Goal: Information Seeking & Learning: Check status

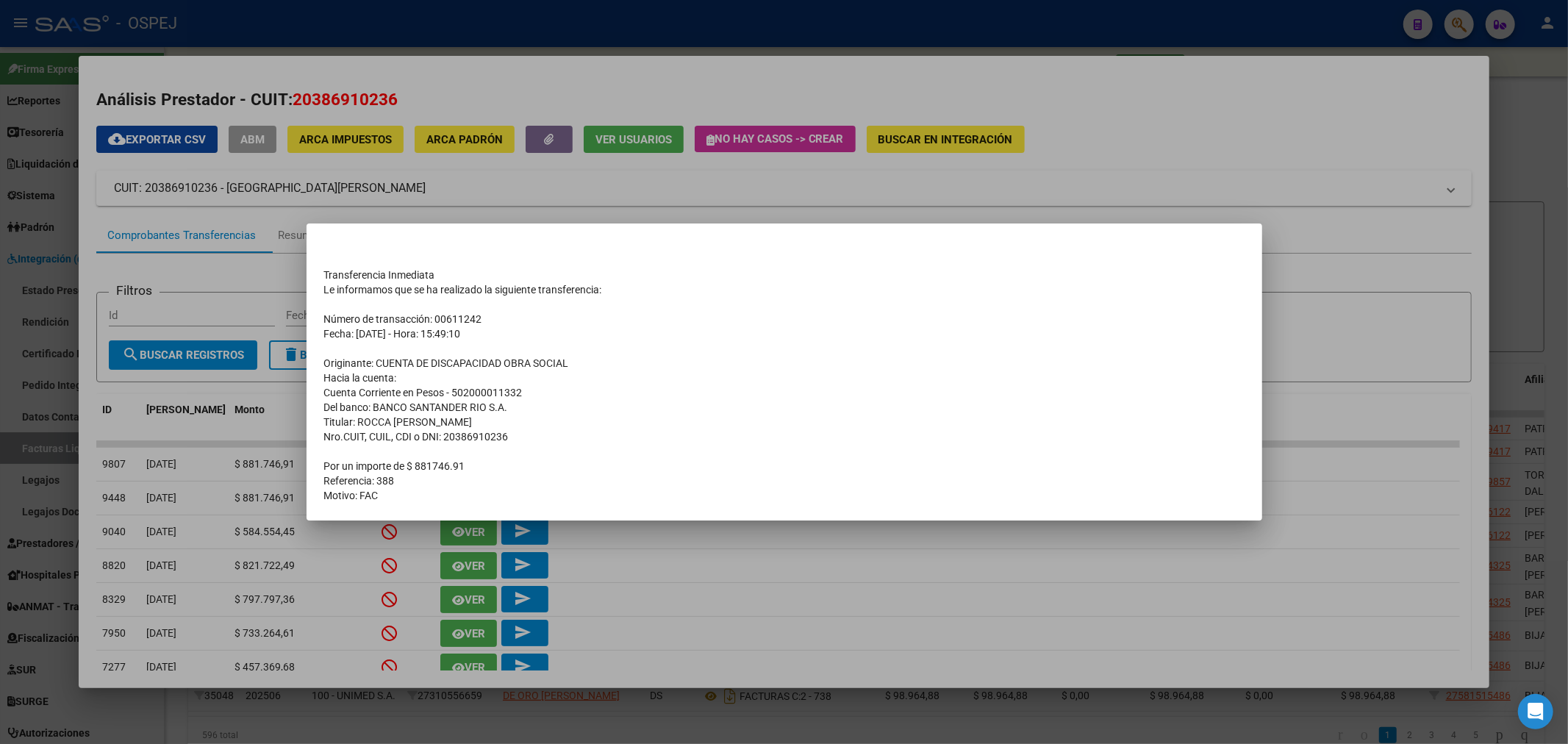
click at [687, 149] on div at bounding box center [784, 372] width 1568 height 744
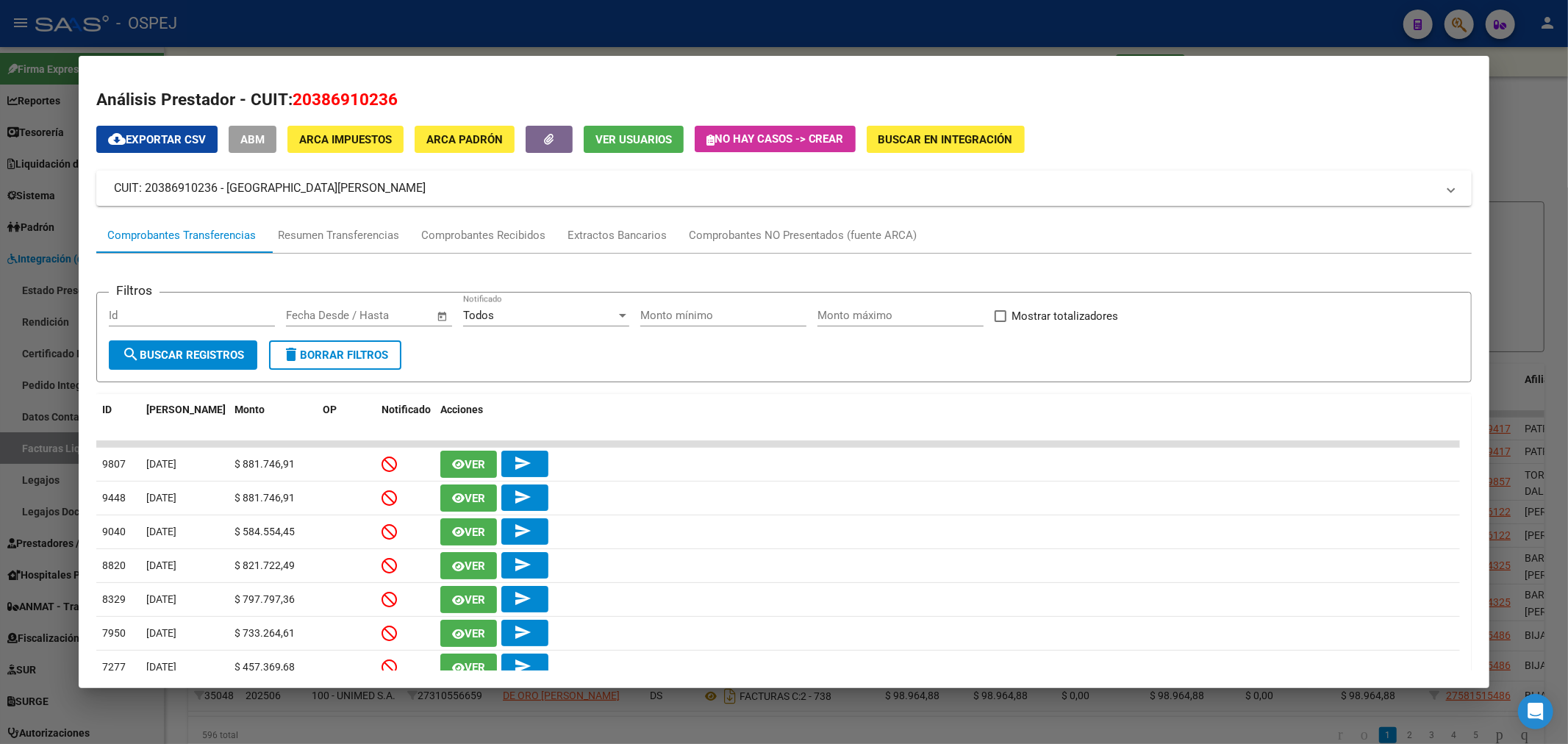
click at [725, 68] on mat-dialog-container "Análisis Prestador - CUIT: 20386910236 cloud_download Exportar CSV ABM ARCA Imp…" at bounding box center [784, 372] width 1411 height 632
click at [755, 32] on div at bounding box center [784, 372] width 1568 height 744
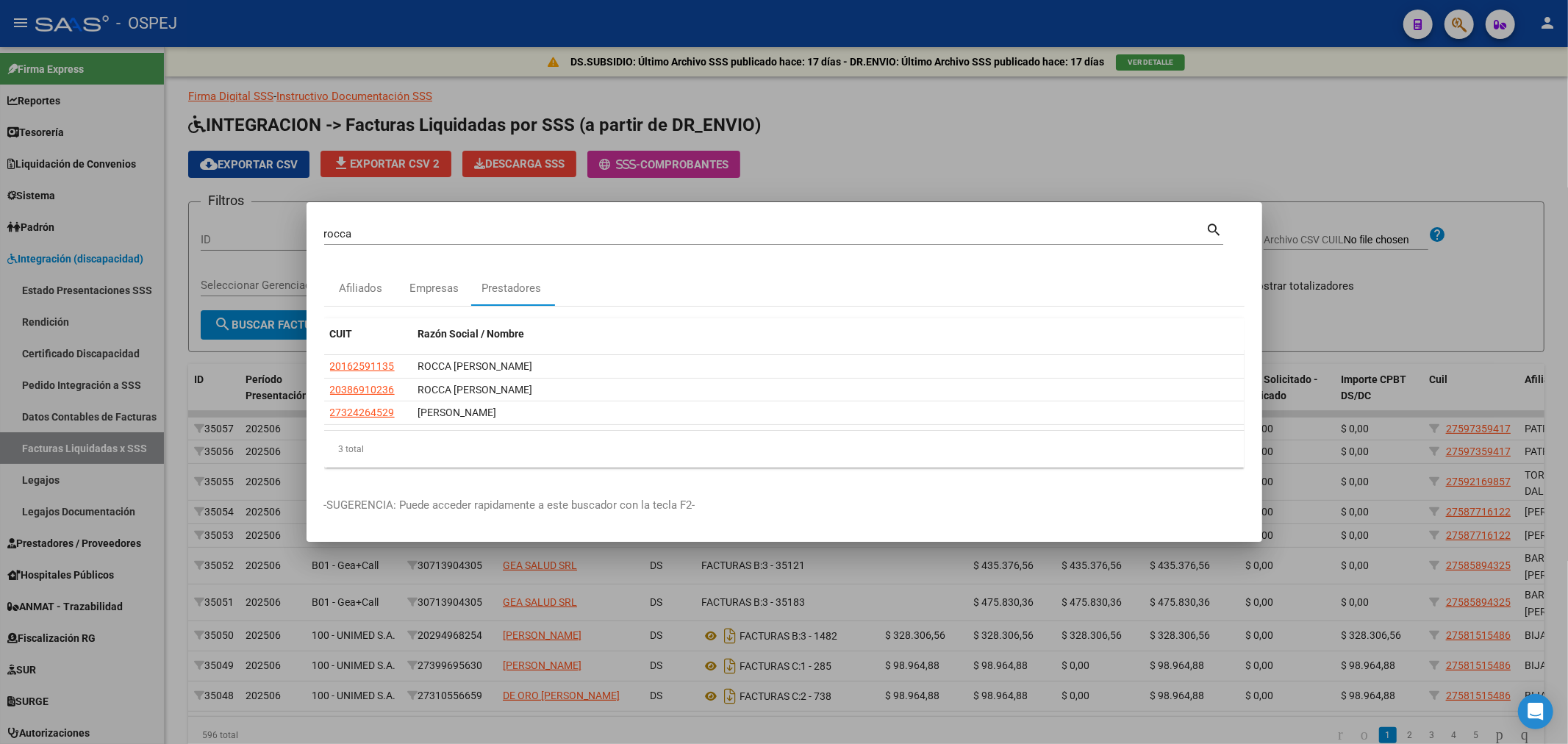
drag, startPoint x: 363, startPoint y: 241, endPoint x: 320, endPoint y: 238, distance: 43.1
click at [320, 238] on mat-dialog-content "rocca Buscar (apellido, dni, cuil, nro traspaso, cuit, obra social) search Afil…" at bounding box center [784, 350] width 955 height 260
drag, startPoint x: 388, startPoint y: 10, endPoint x: 416, endPoint y: 127, distance: 120.3
click at [385, 12] on div at bounding box center [784, 372] width 1568 height 744
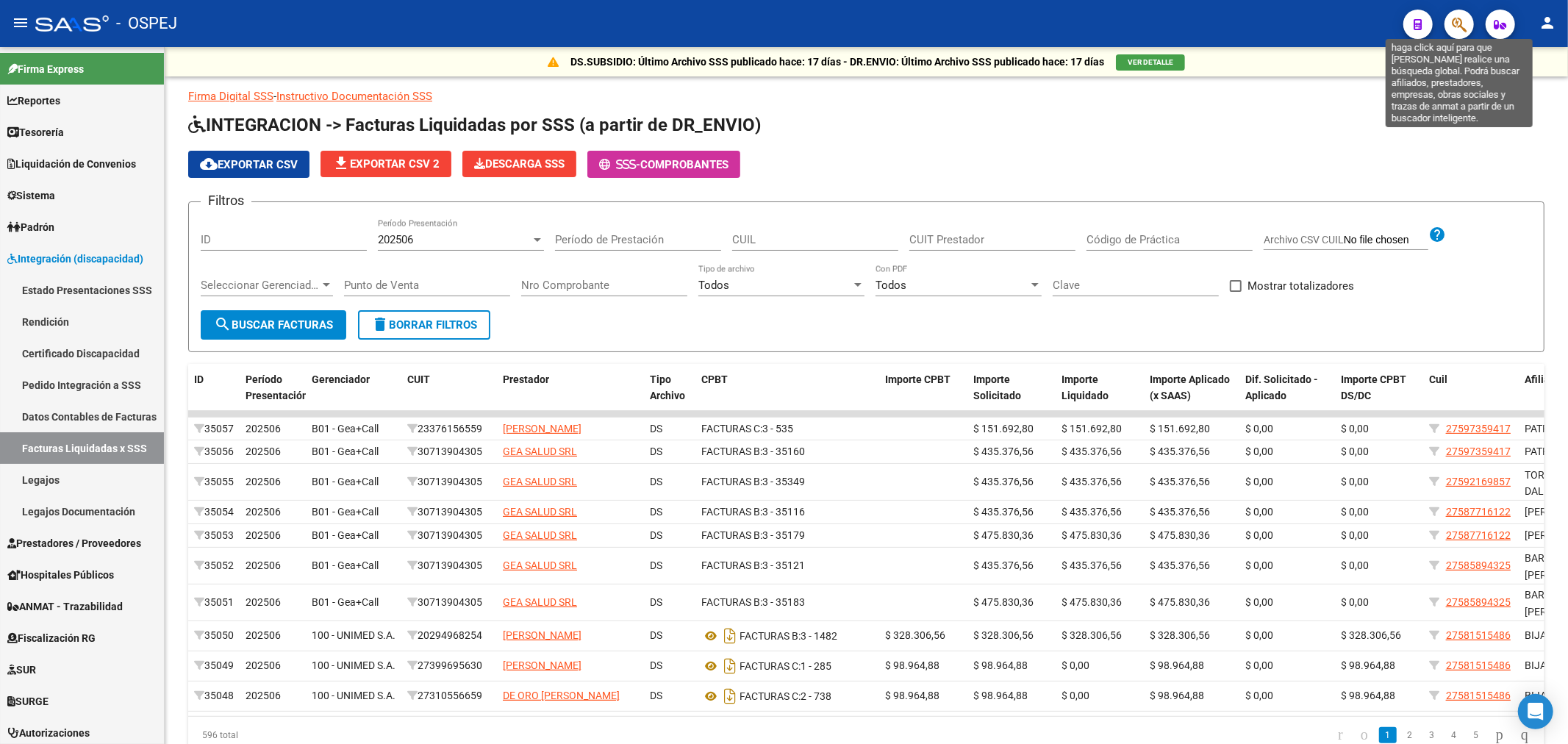
click at [1465, 23] on icon "button" at bounding box center [1459, 25] width 14 height 17
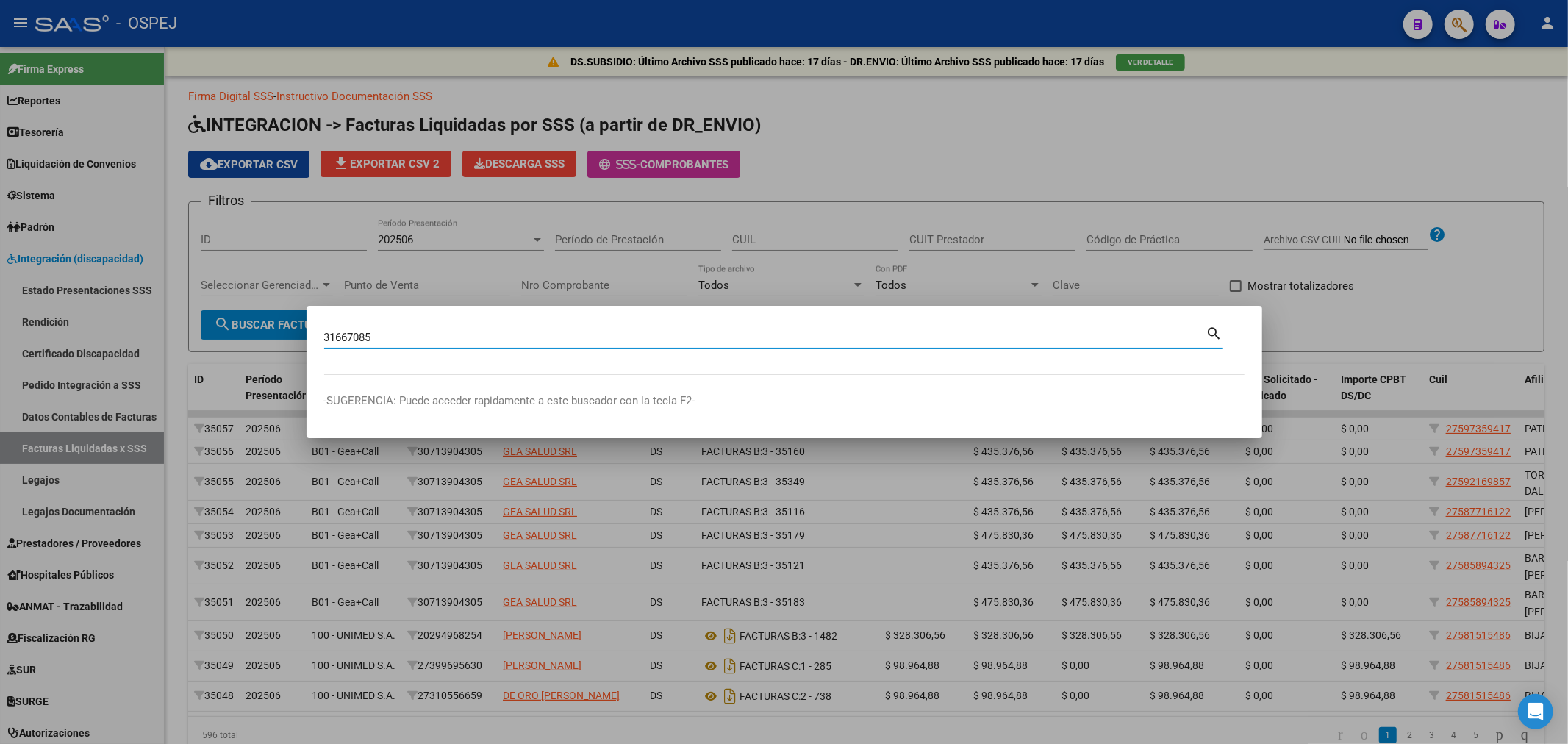
type input "31667085"
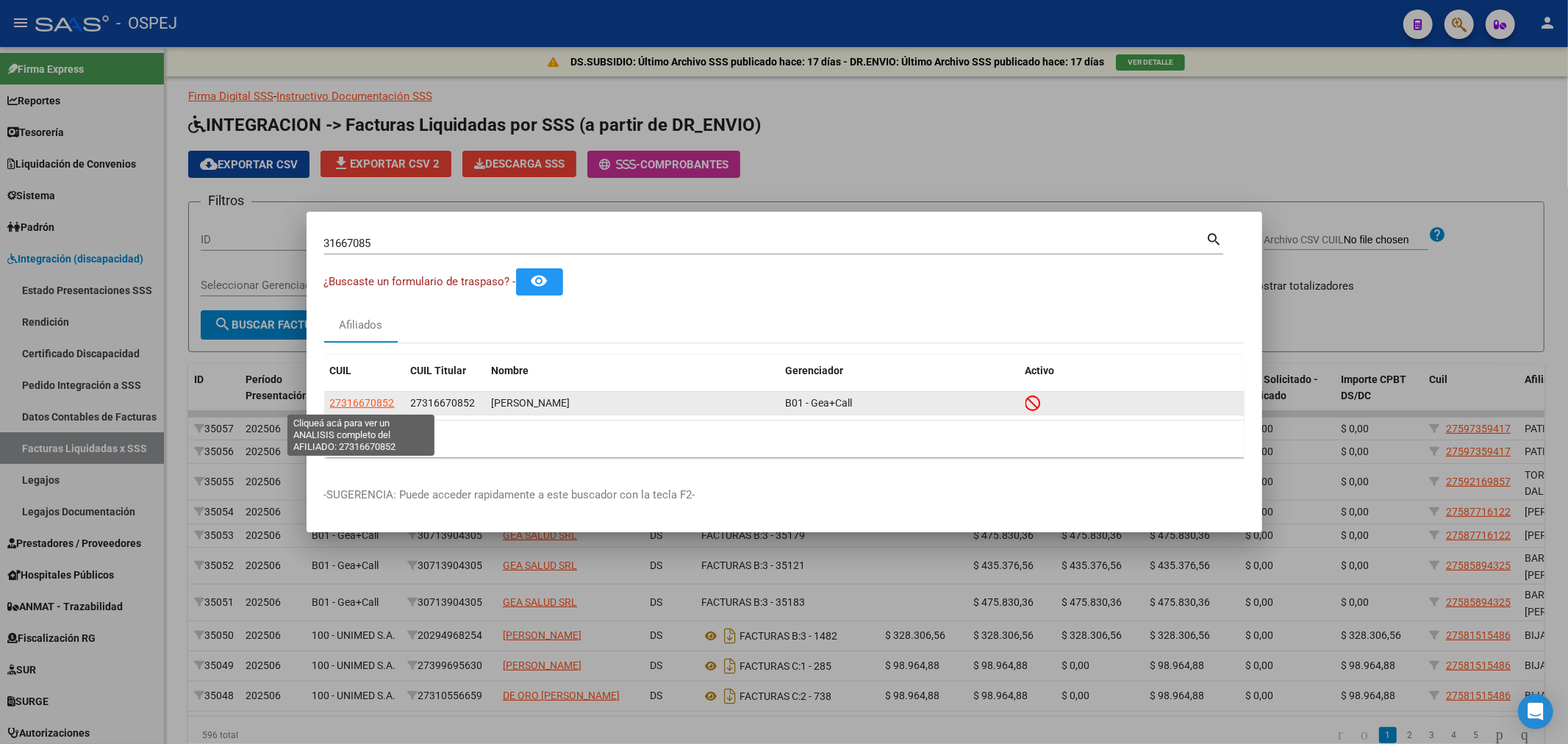
click at [357, 405] on span "27316670852" at bounding box center [362, 403] width 65 height 12
type textarea "27316670852"
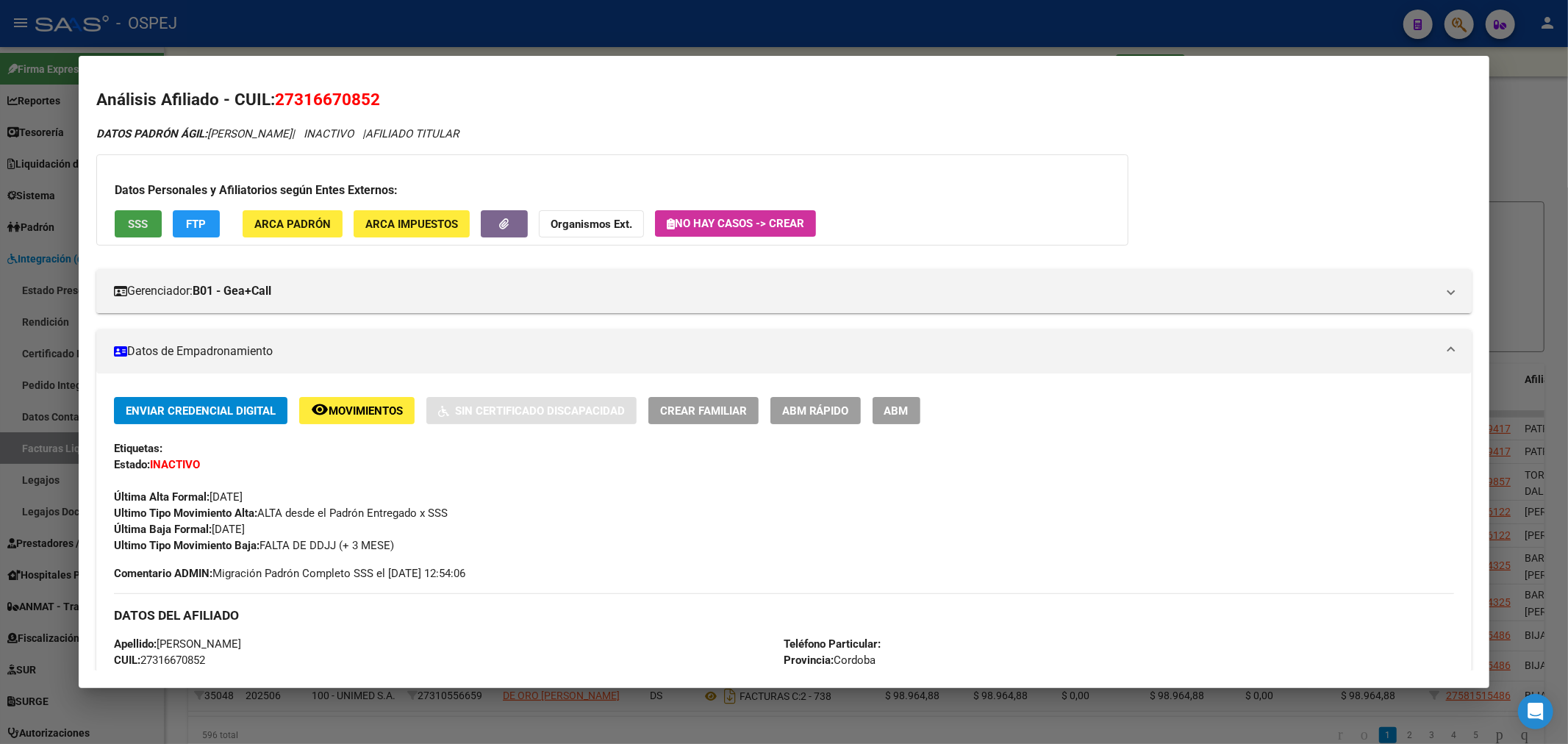
click at [149, 226] on button "SSS" at bounding box center [138, 224] width 47 height 27
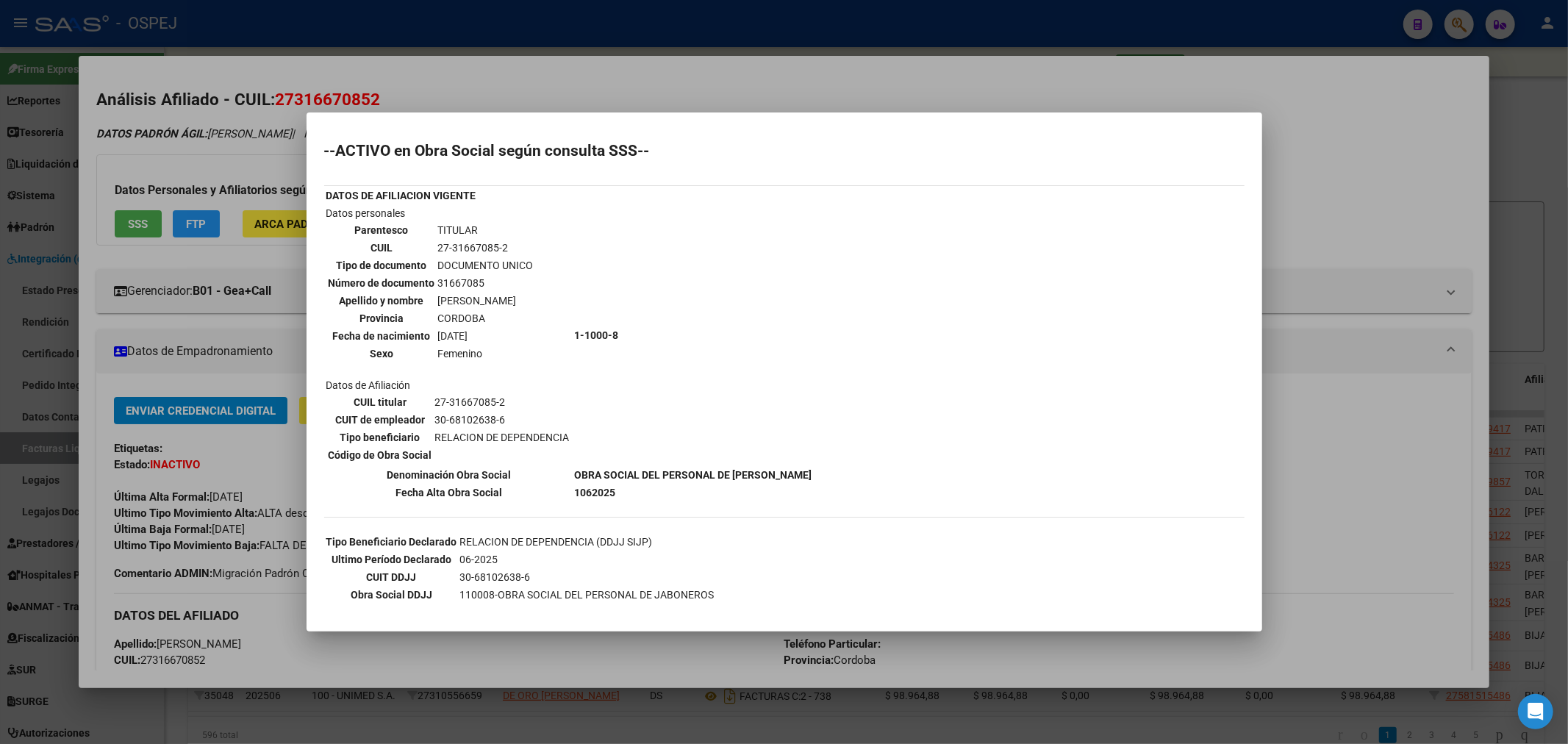
scroll to position [163, 0]
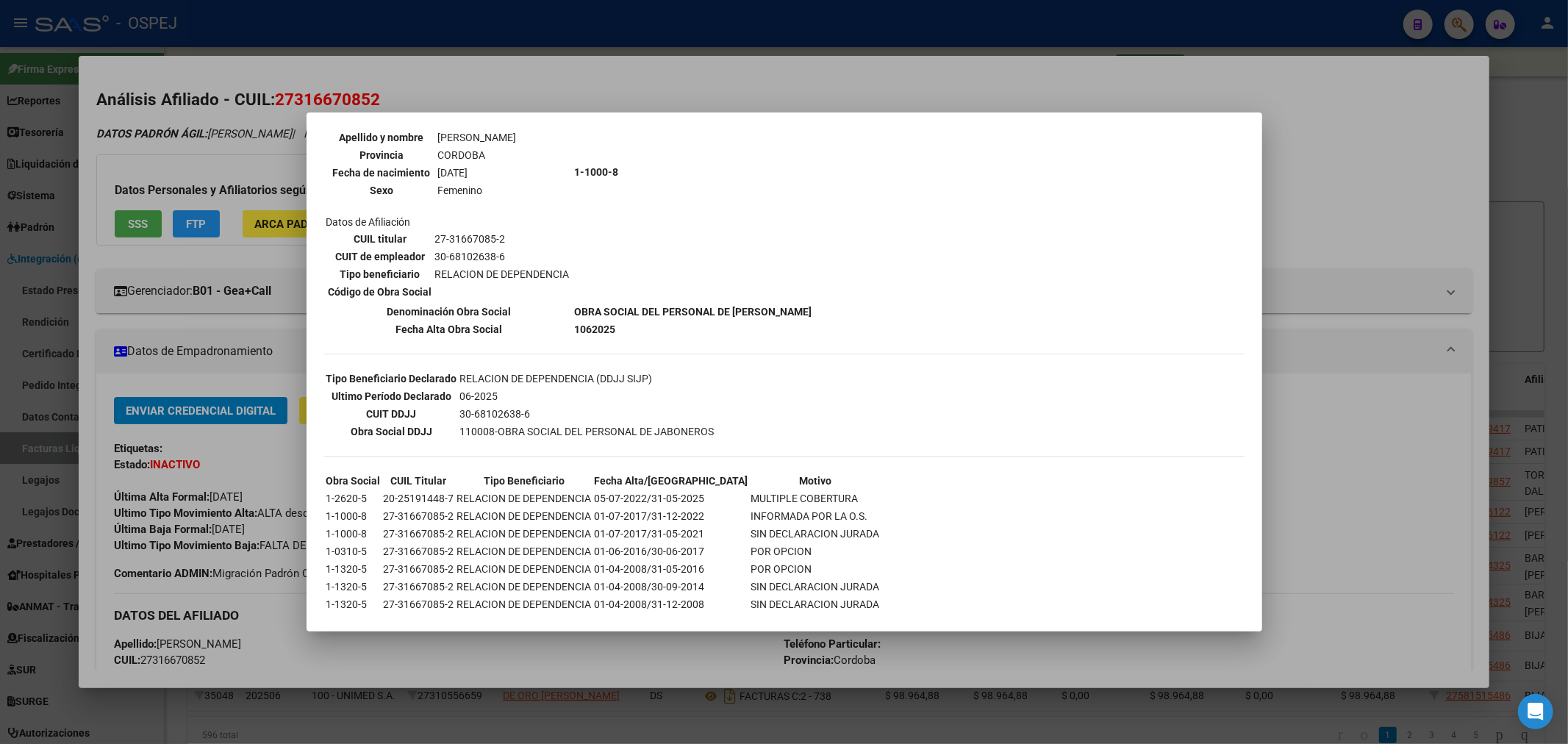
click at [730, 383] on div "--ACTIVO en Obra Social según consulta SSS-- DATOS DE AFILIACION VIGENTE Datos …" at bounding box center [784, 320] width 921 height 681
drag, startPoint x: 730, startPoint y: 383, endPoint x: 634, endPoint y: 401, distance: 97.7
click at [725, 383] on div "--ACTIVO en Obra Social según consulta SSS-- DATOS DE AFILIACION VIGENTE Datos …" at bounding box center [784, 320] width 921 height 681
click at [574, 324] on td "1062025" at bounding box center [693, 329] width 239 height 16
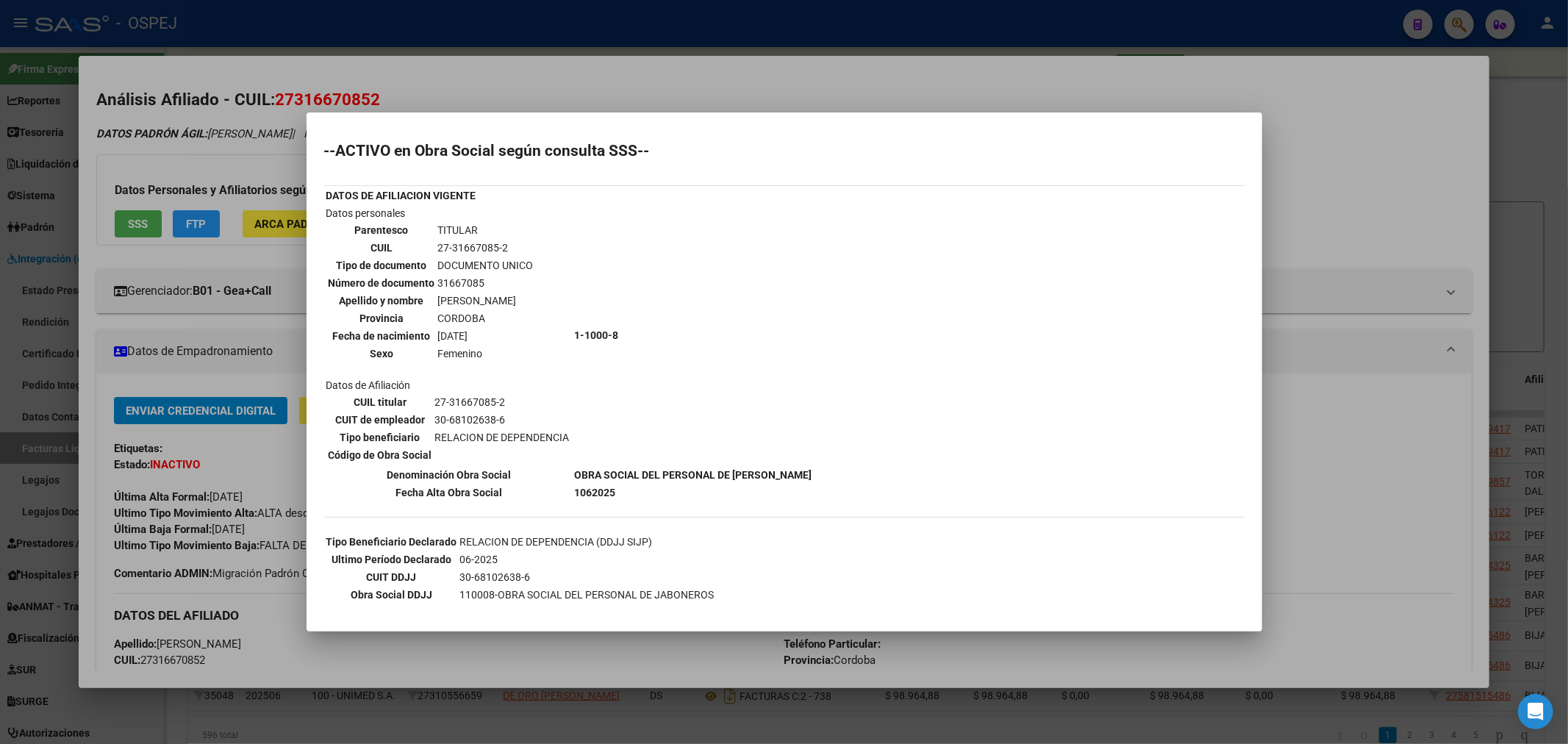
scroll to position [187, 0]
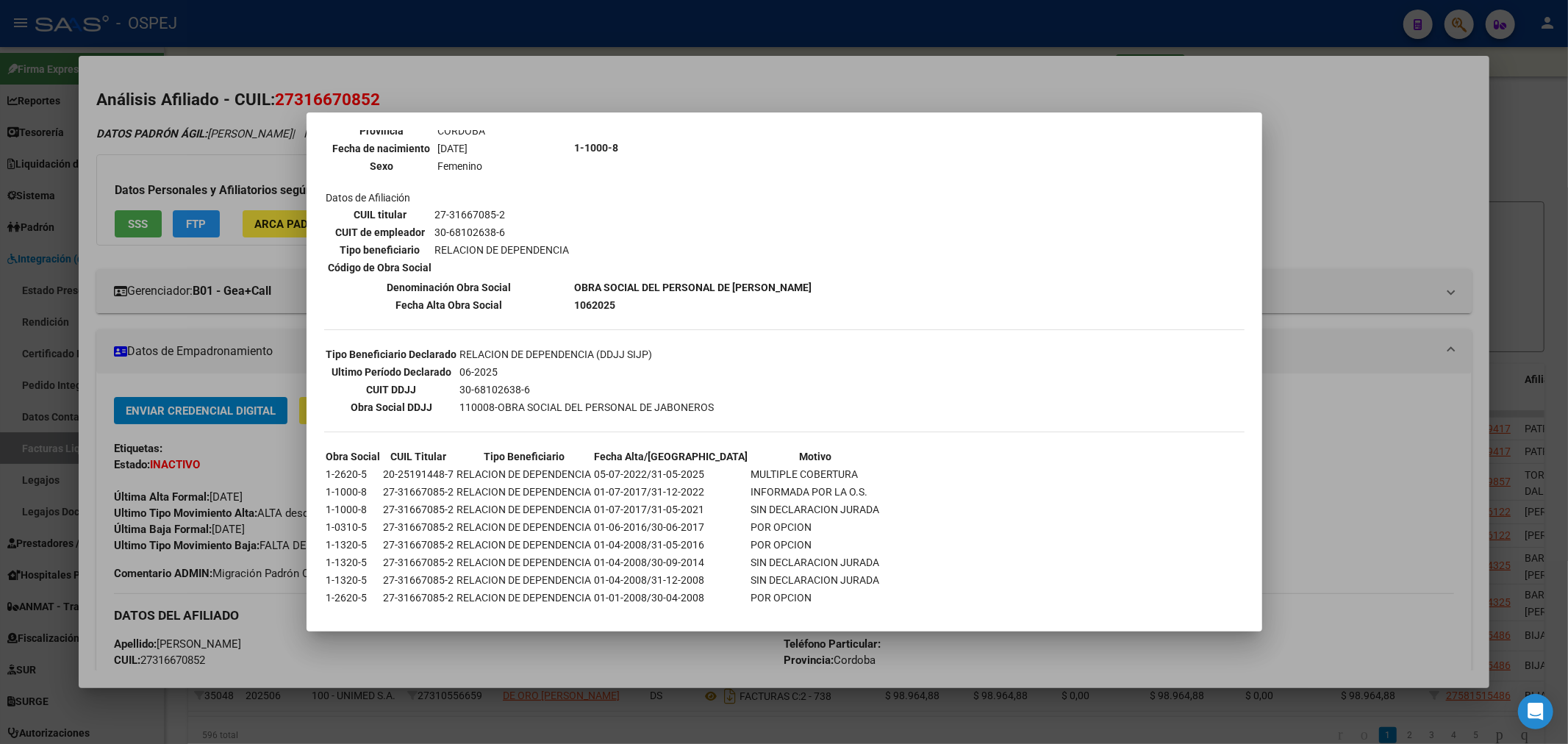
click at [214, 317] on div at bounding box center [784, 372] width 1568 height 744
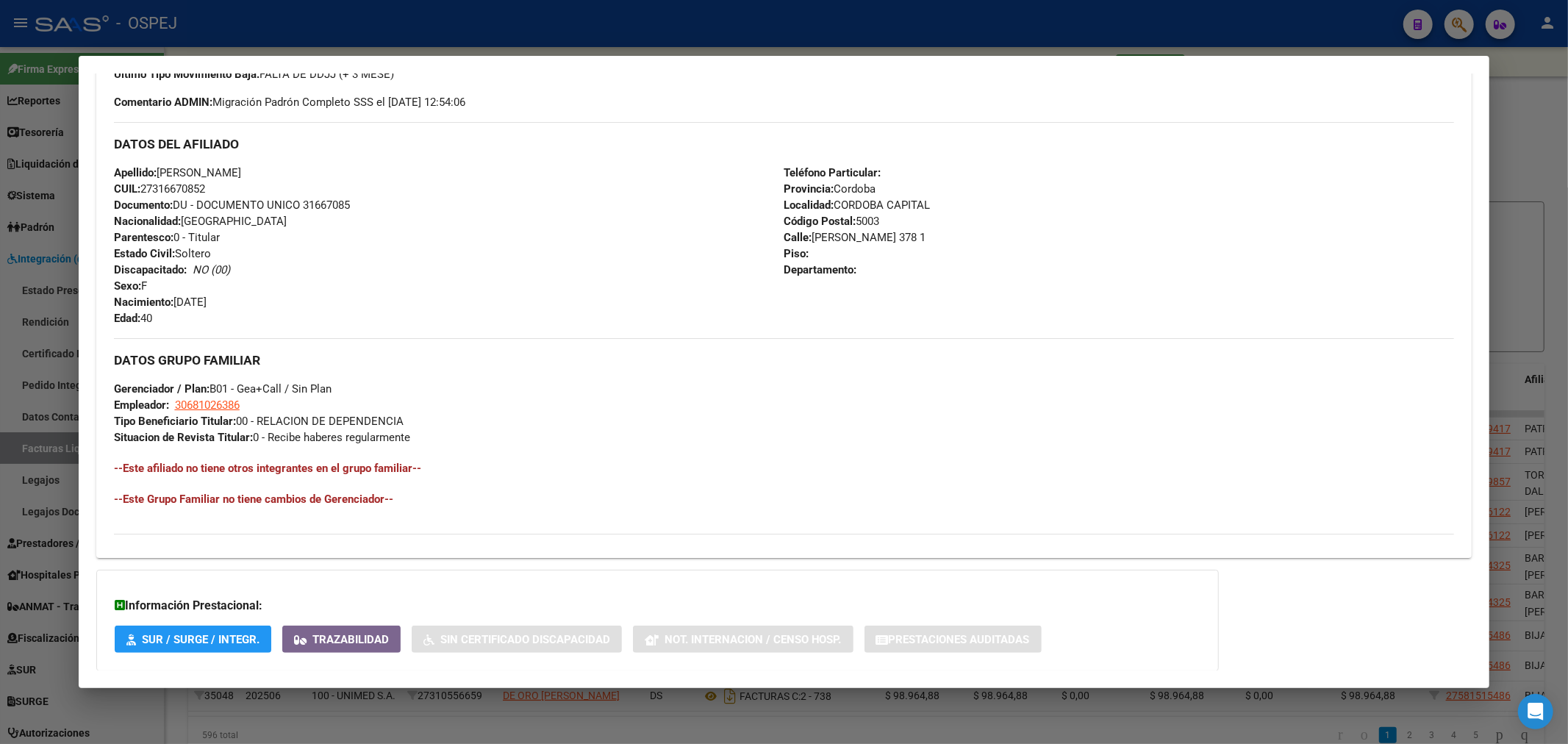
scroll to position [553, 0]
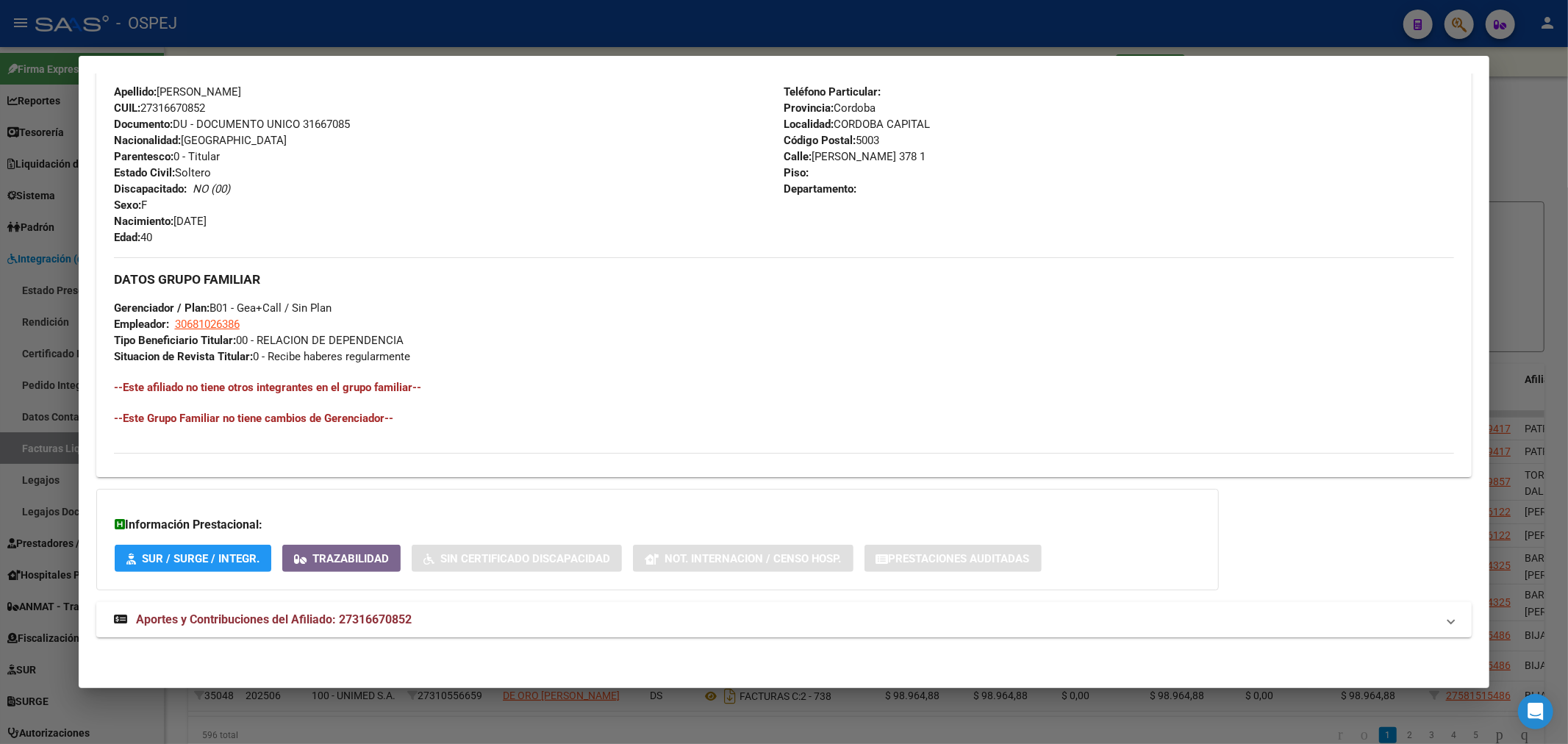
click at [312, 617] on span "Aportes y Contribuciones del Afiliado: 27316670852" at bounding box center [273, 619] width 275 height 14
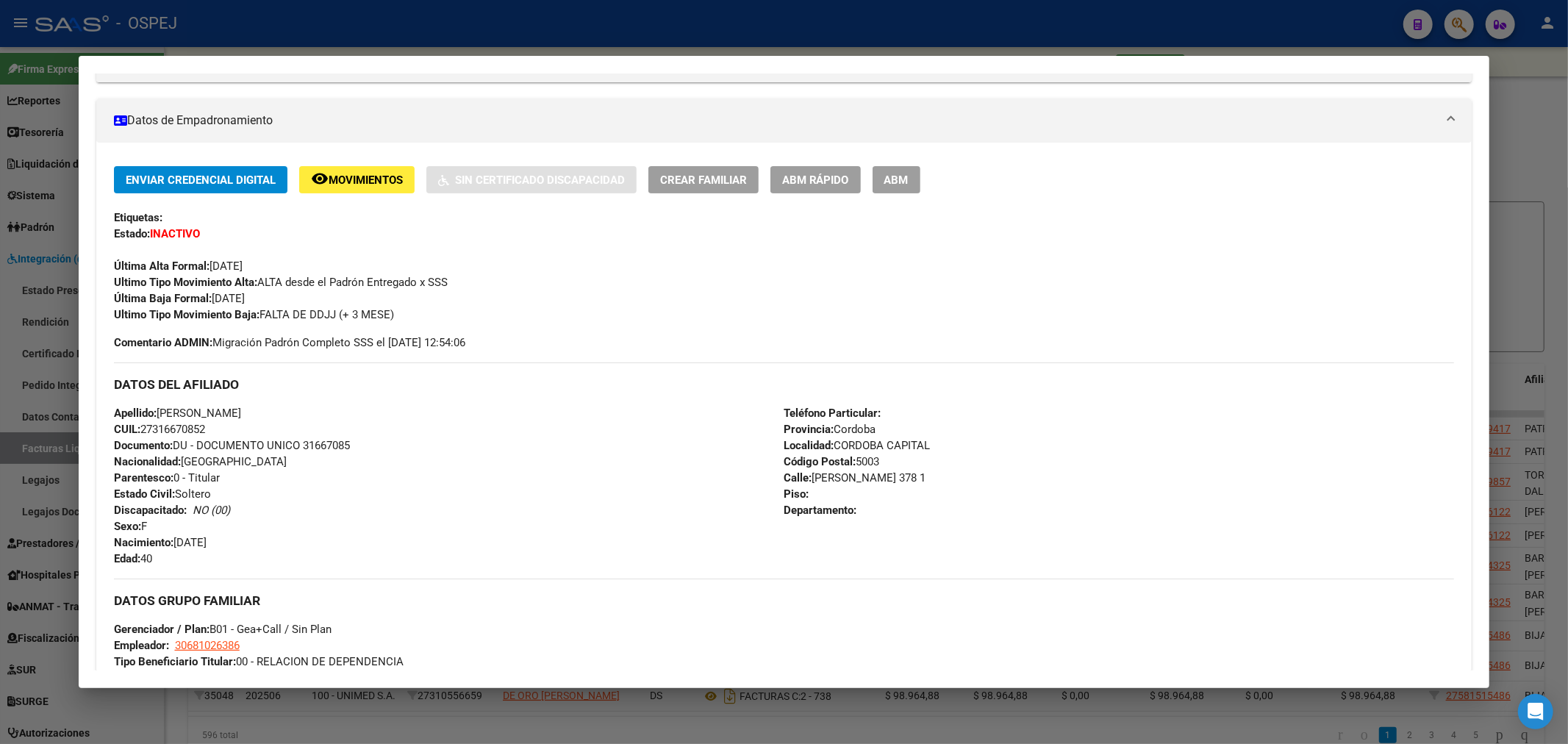
scroll to position [0, 0]
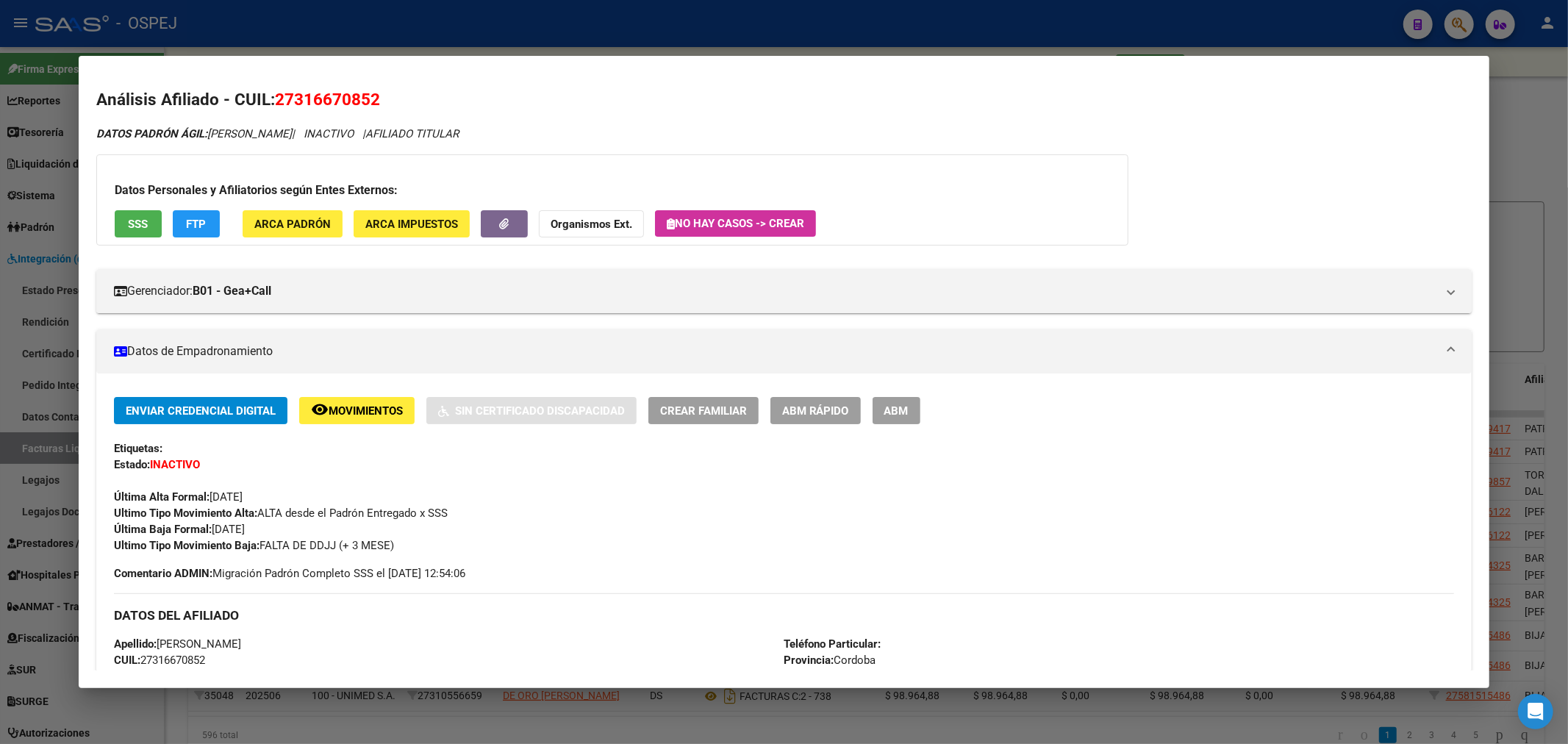
click at [187, 217] on span "FTP" at bounding box center [196, 224] width 20 height 14
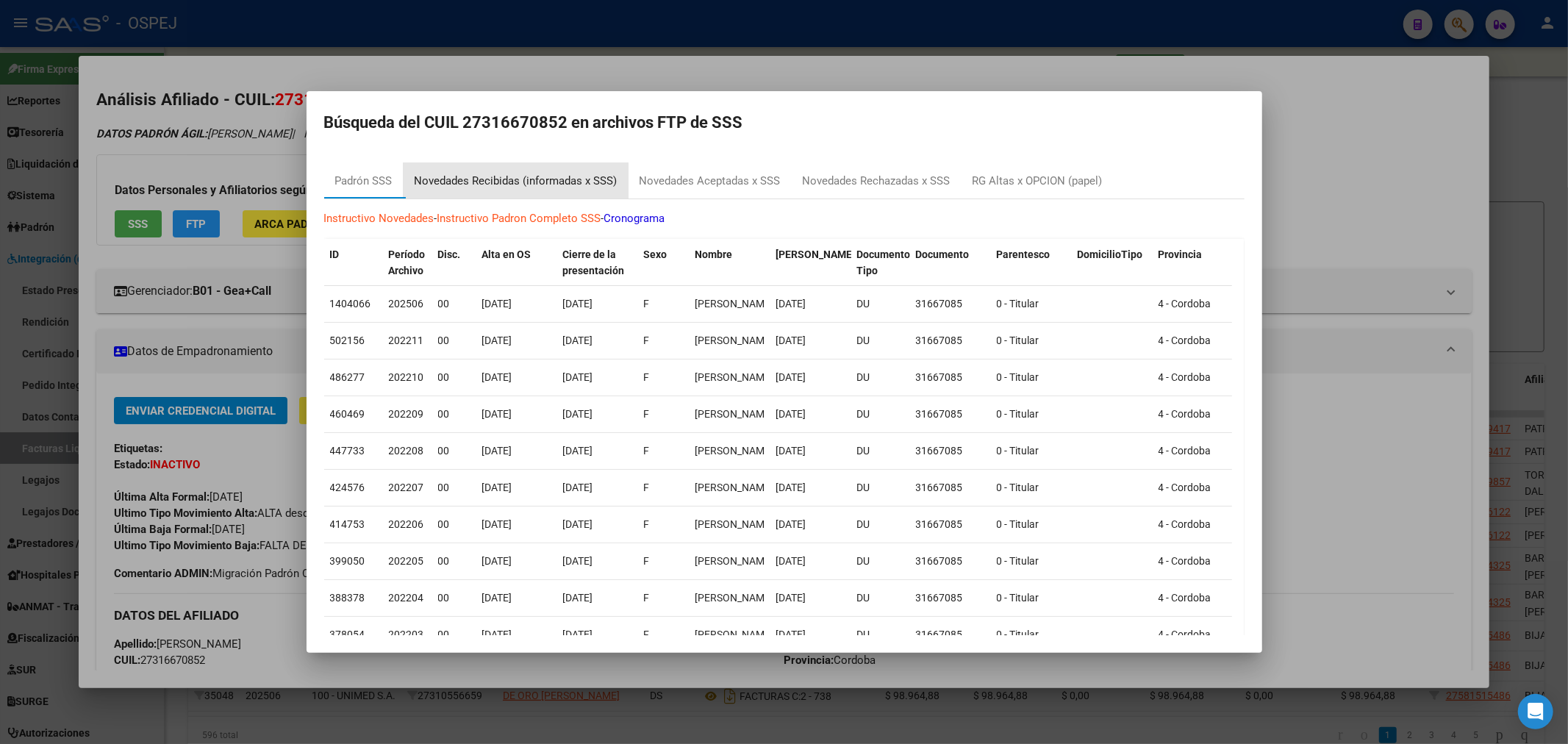
click at [466, 177] on div "Novedades Recibidas (informadas x SSS)" at bounding box center [516, 182] width 203 height 17
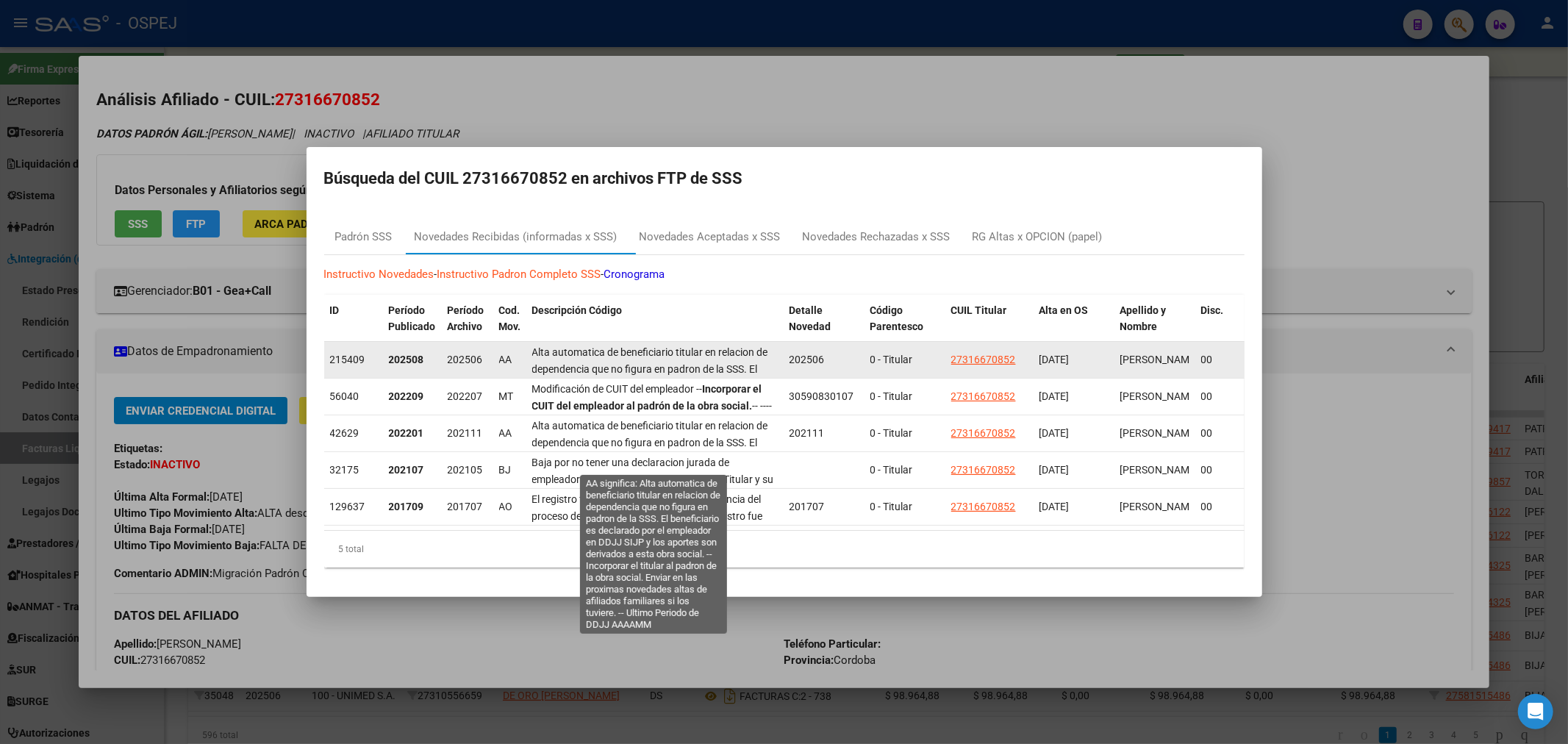
click at [606, 346] on span "Alta automatica de beneficiario titular en relacion de dependencia que no figur…" at bounding box center [653, 410] width 242 height 129
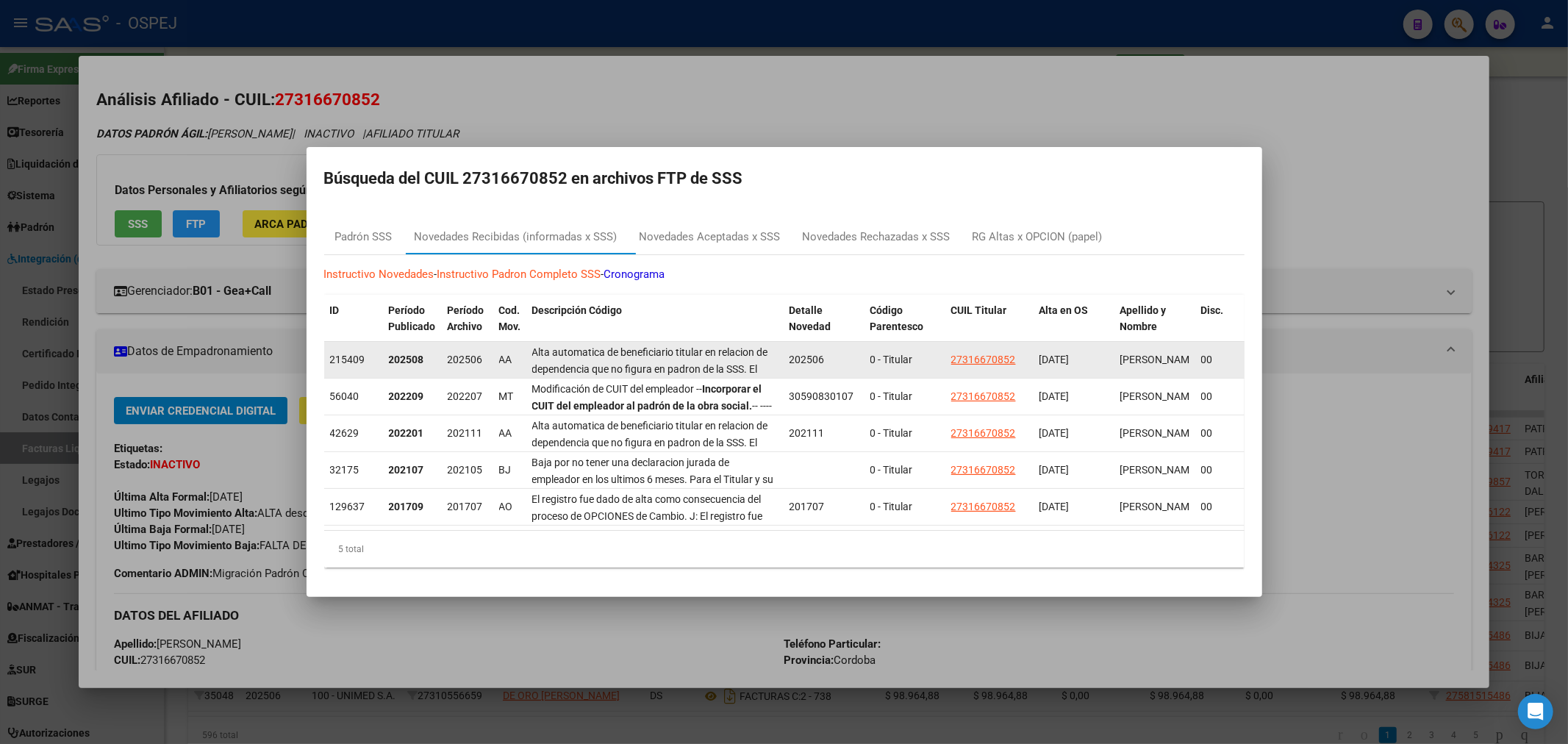
click at [606, 346] on span "Alta automatica de beneficiario titular en relacion de dependencia que no figur…" at bounding box center [653, 410] width 242 height 129
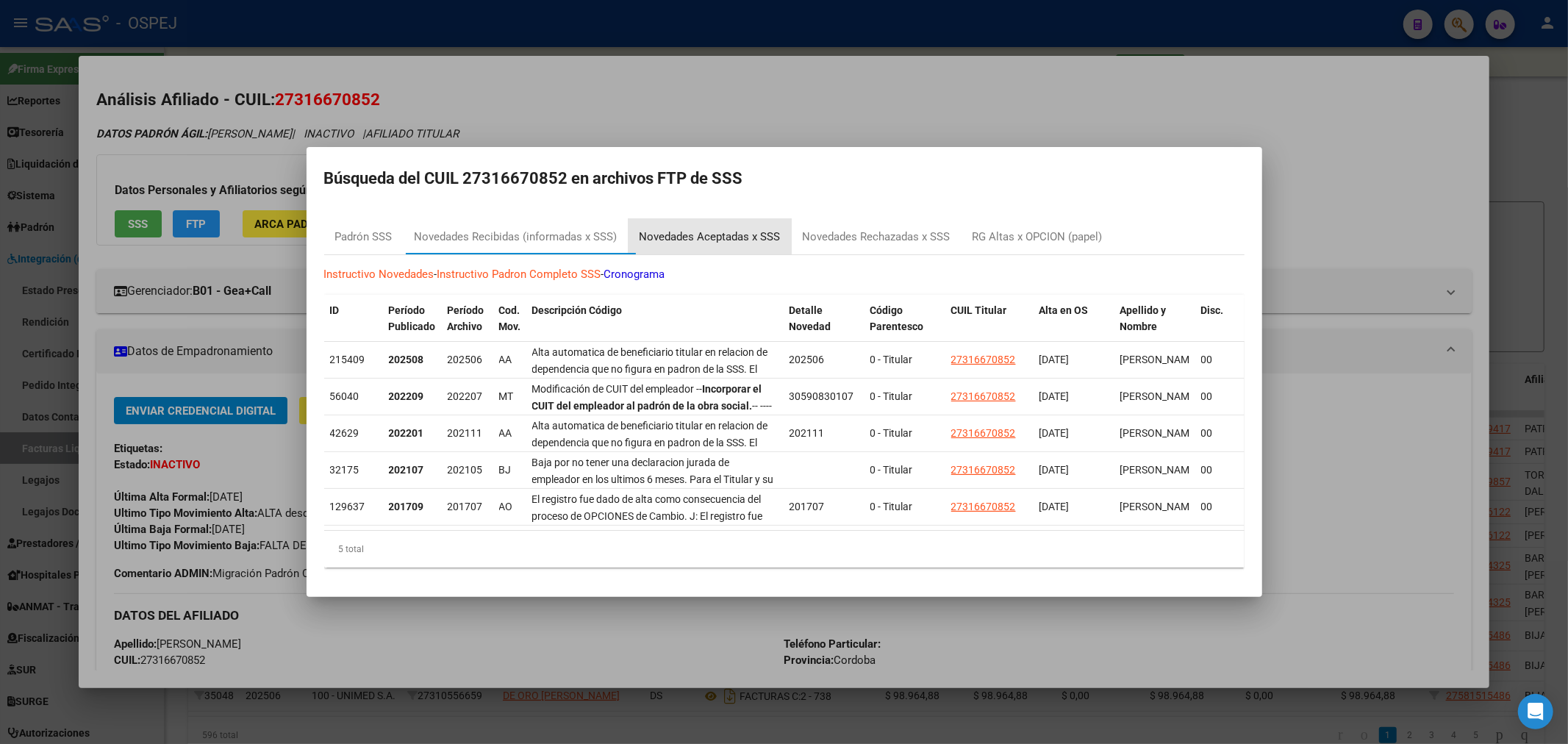
click at [721, 230] on div "Novedades Aceptadas x SSS" at bounding box center [710, 238] width 141 height 17
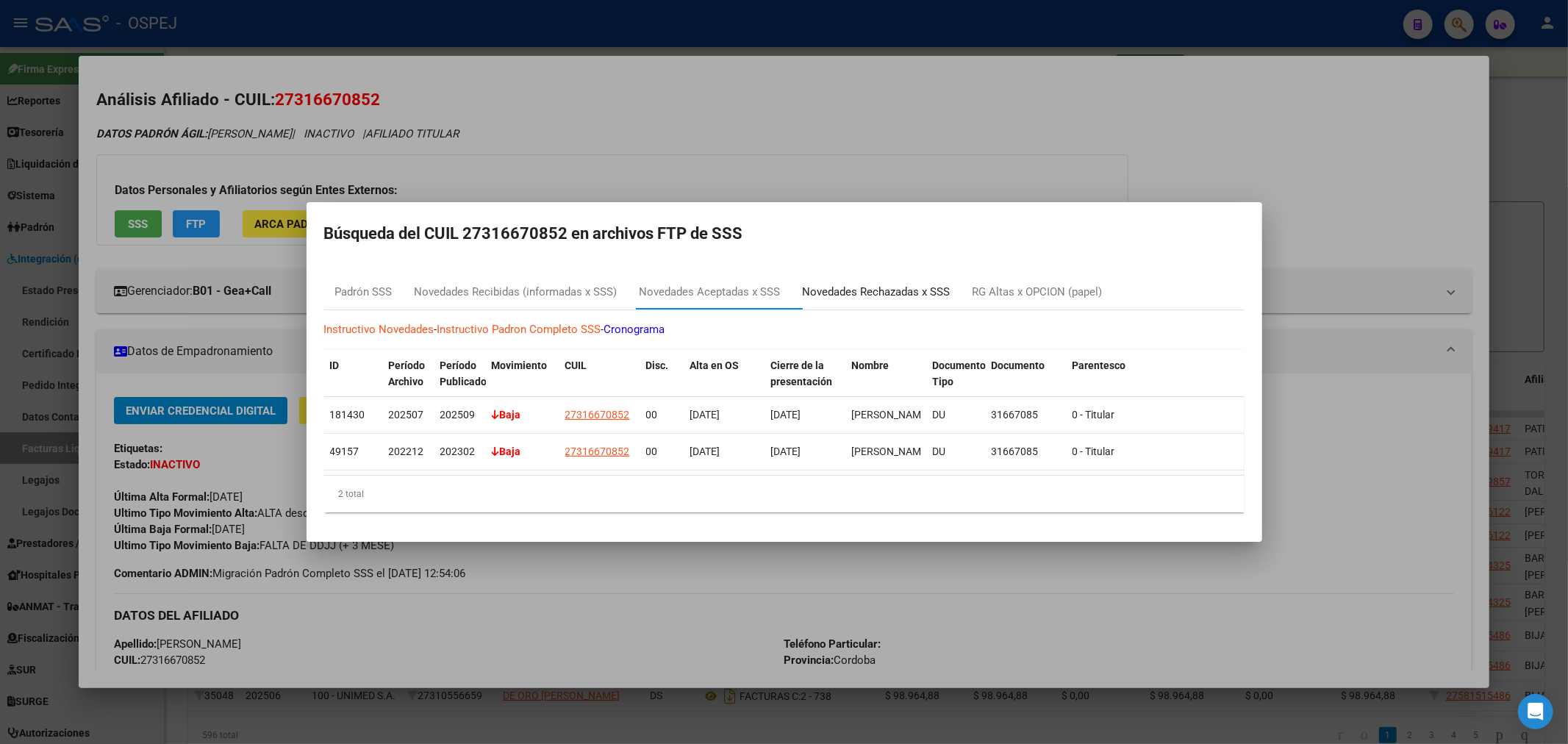
click at [875, 284] on div "Novedades Rechazadas x SSS" at bounding box center [876, 293] width 148 height 17
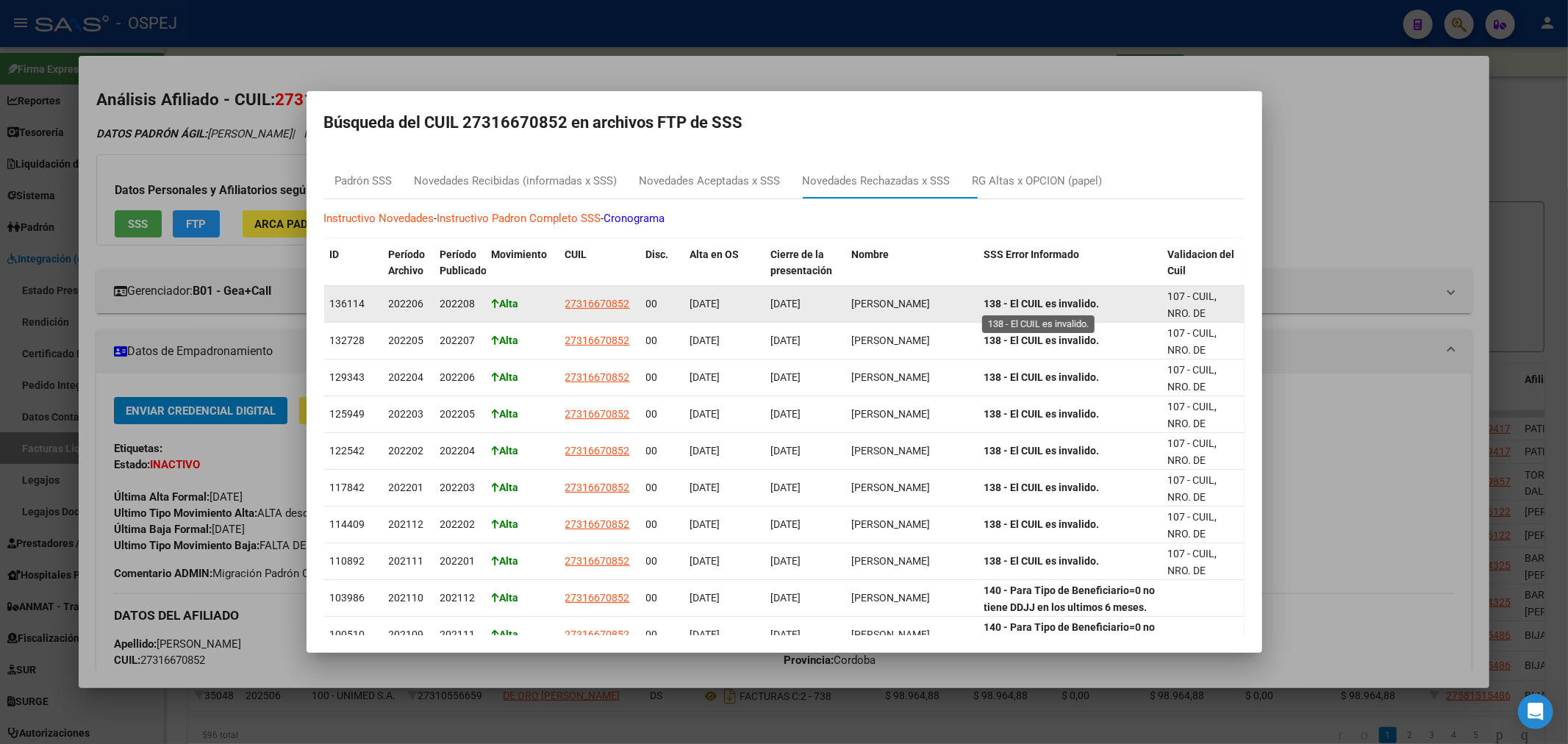
click at [1035, 298] on strong "138 - El CUIL es invalido." at bounding box center [1041, 303] width 115 height 12
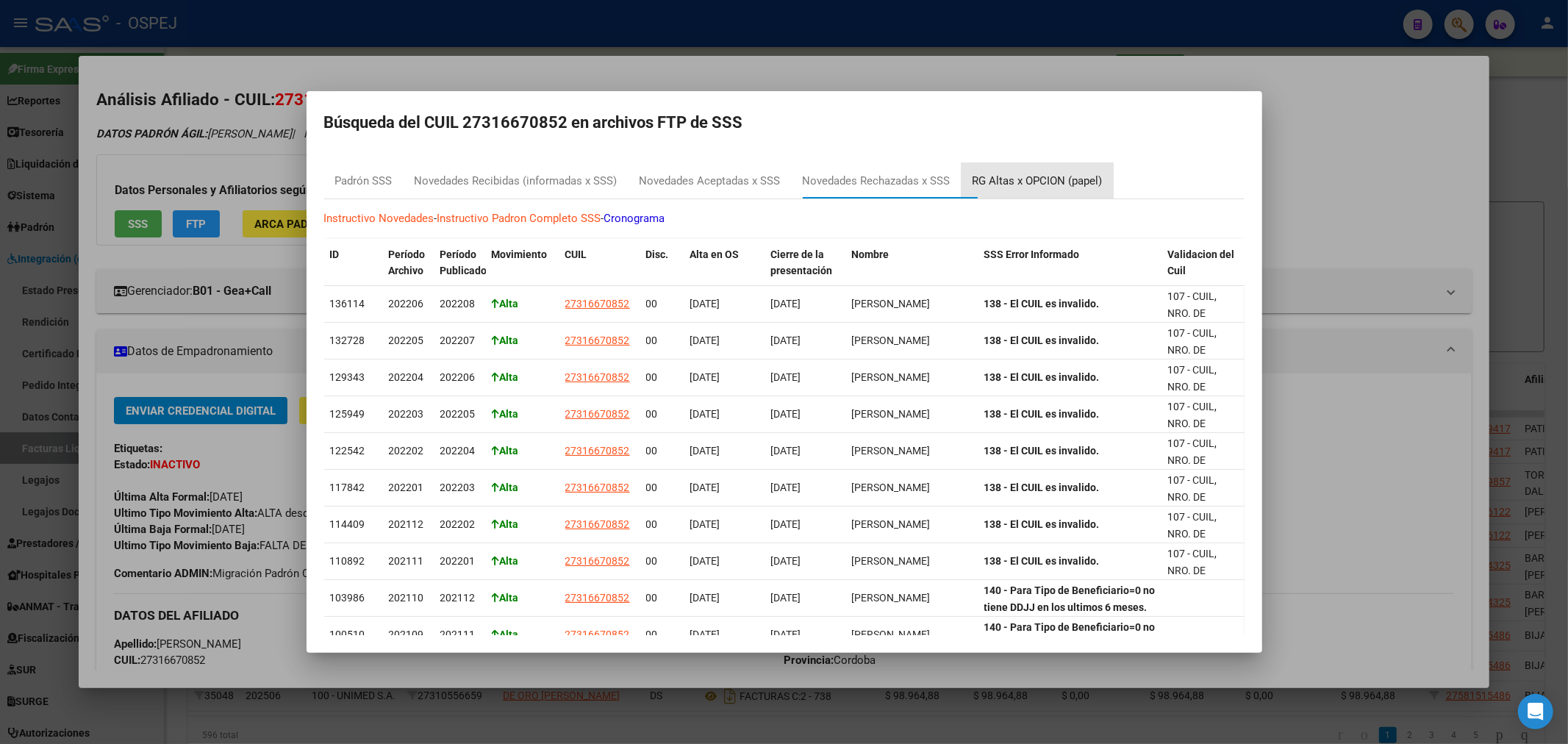
click at [1055, 181] on div "RG Altas x OPCION (papel)" at bounding box center [1038, 182] width 130 height 17
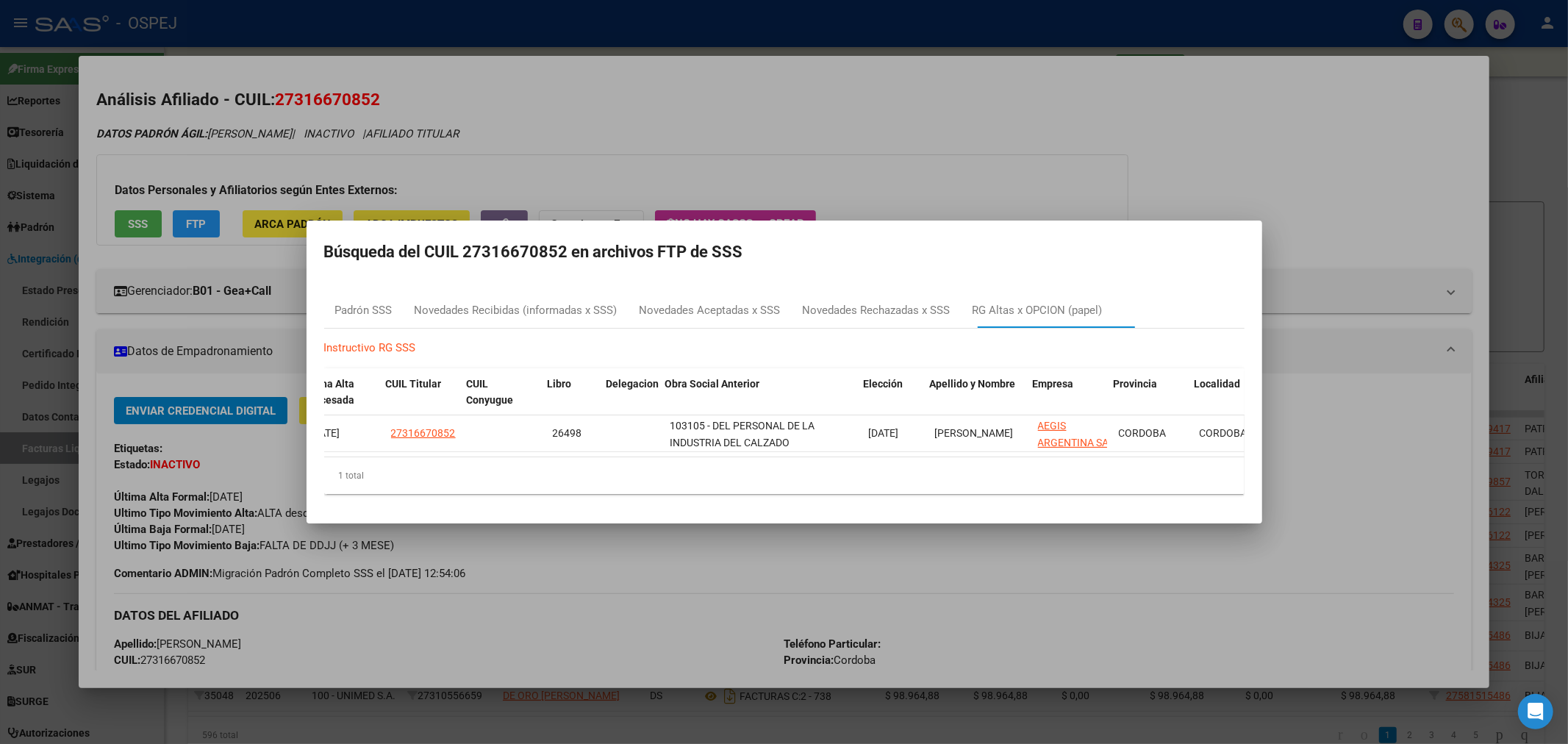
scroll to position [0, 319]
click at [385, 296] on div "Padrón SSS" at bounding box center [364, 310] width 79 height 36
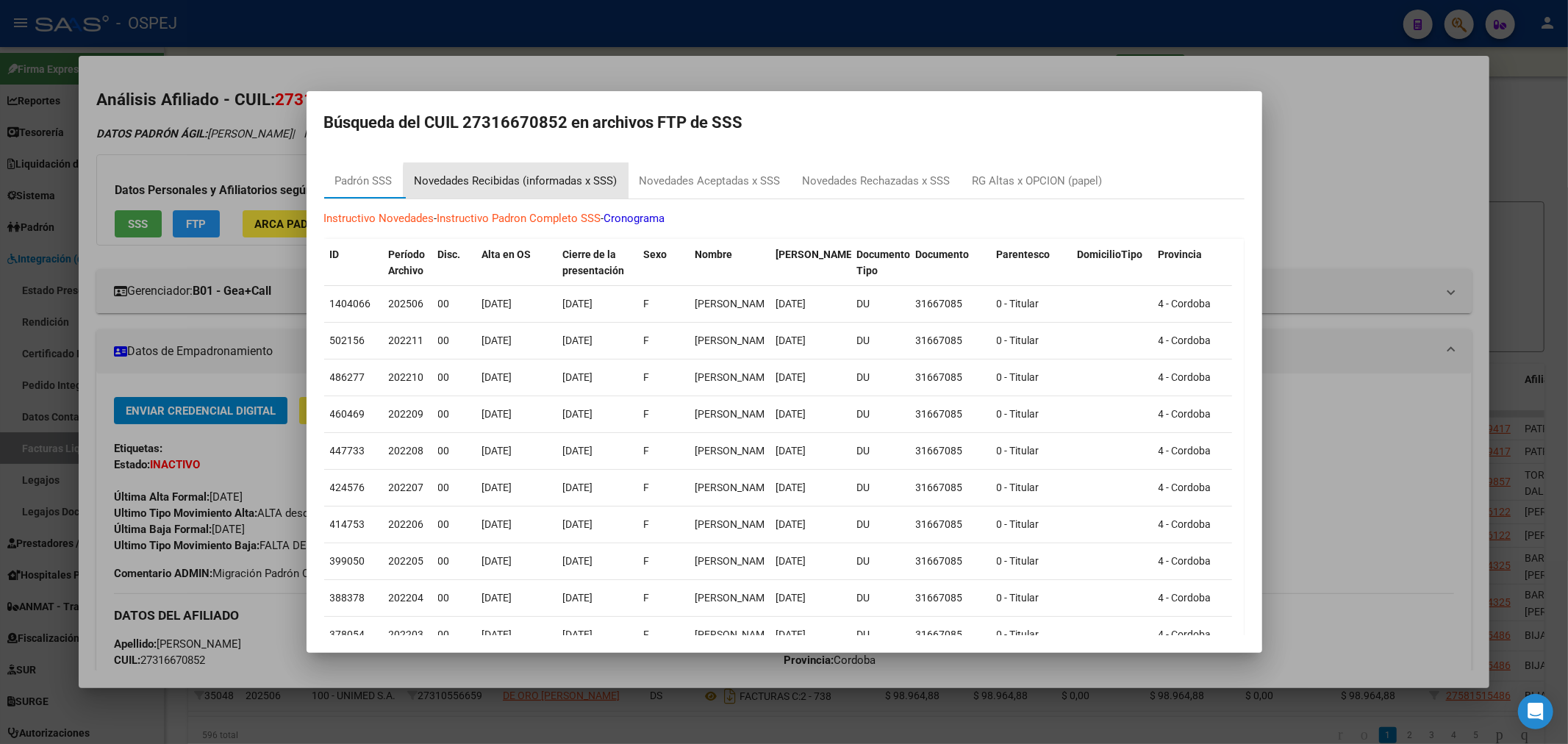
click at [537, 189] on div "Novedades Recibidas (informadas x SSS)" at bounding box center [516, 181] width 225 height 36
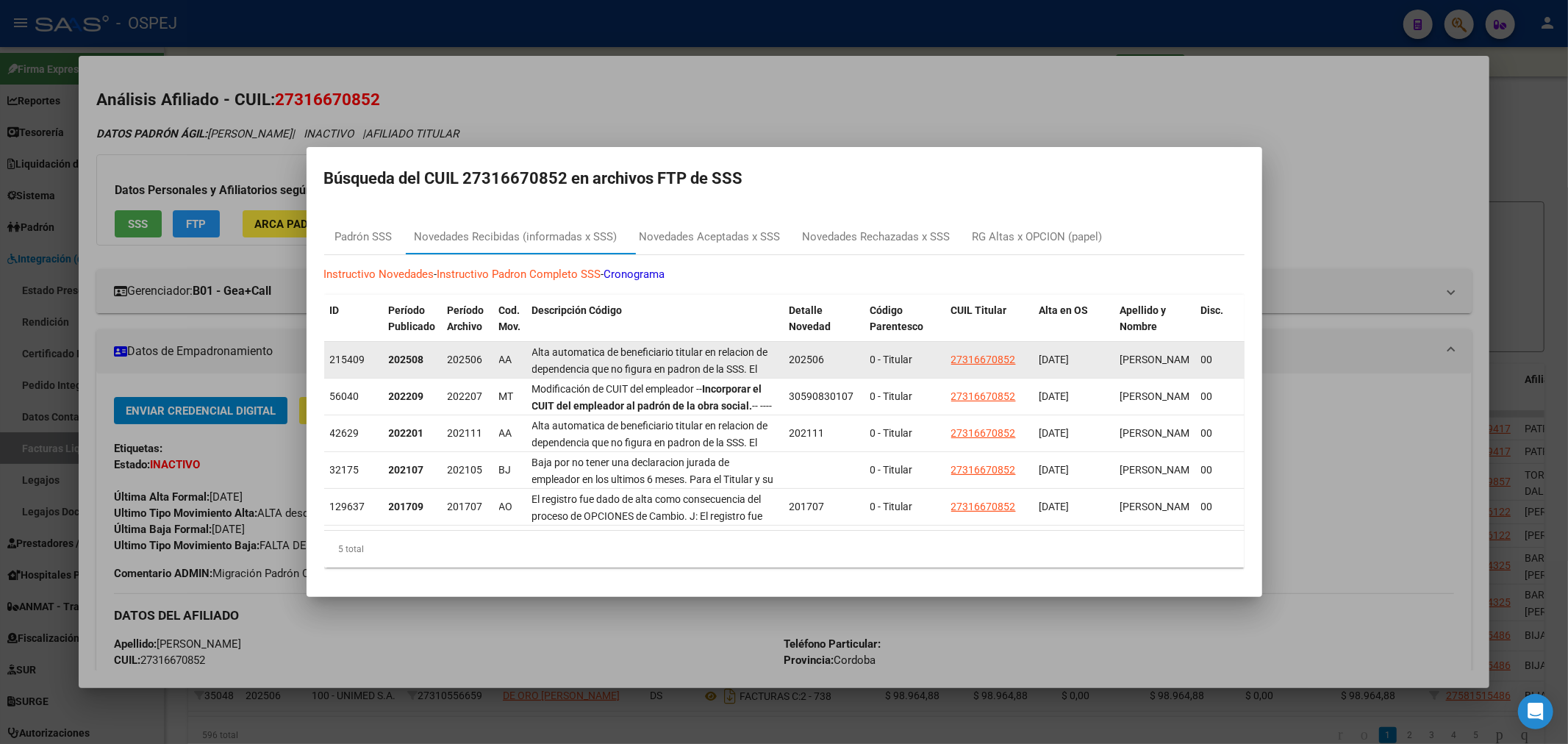
click at [632, 344] on div "Alta automatica de beneficiario titular en relacion de dependencia que no figur…" at bounding box center [655, 359] width 245 height 31
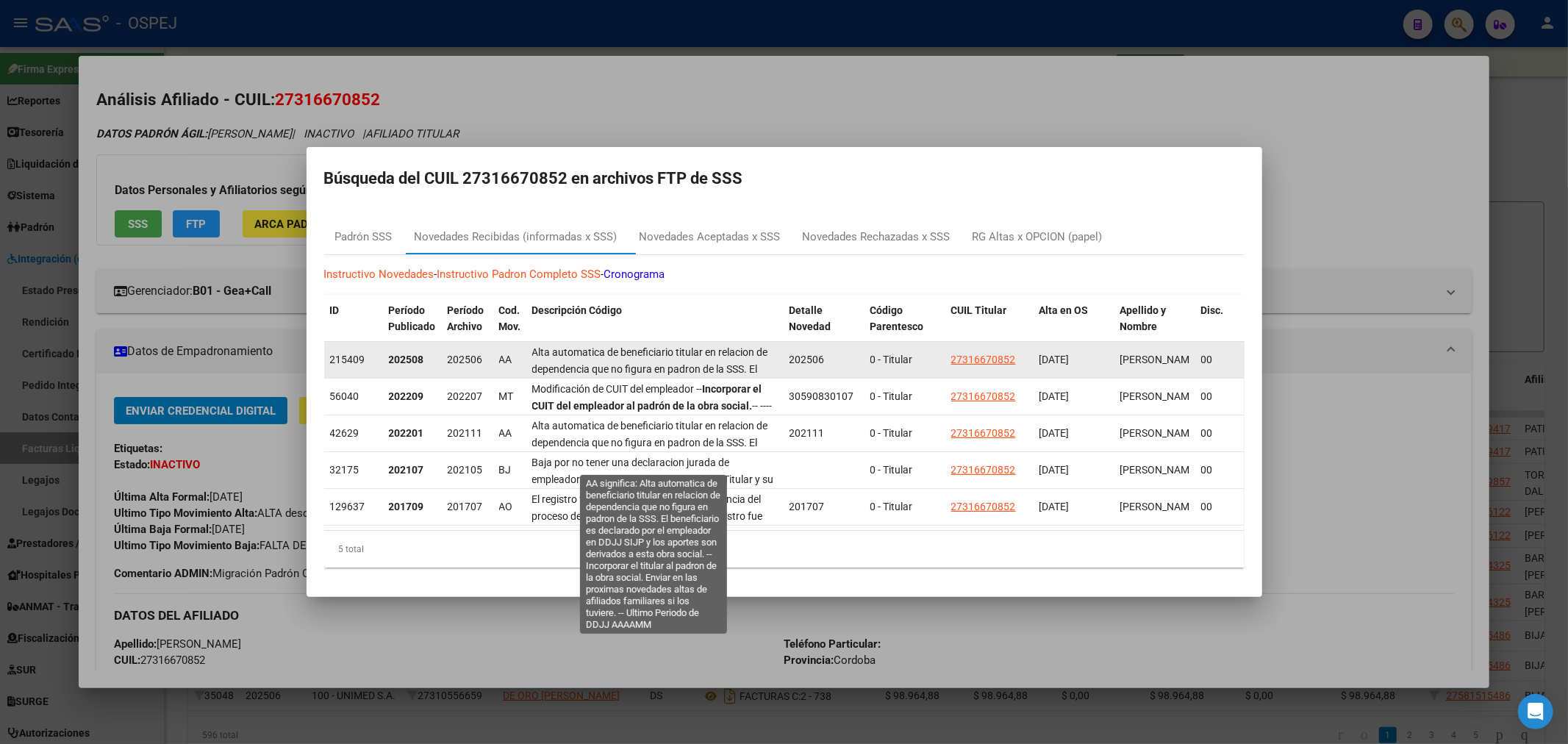
click at [632, 346] on span "Alta automatica de beneficiario titular en relacion de dependencia que no figur…" at bounding box center [653, 410] width 242 height 129
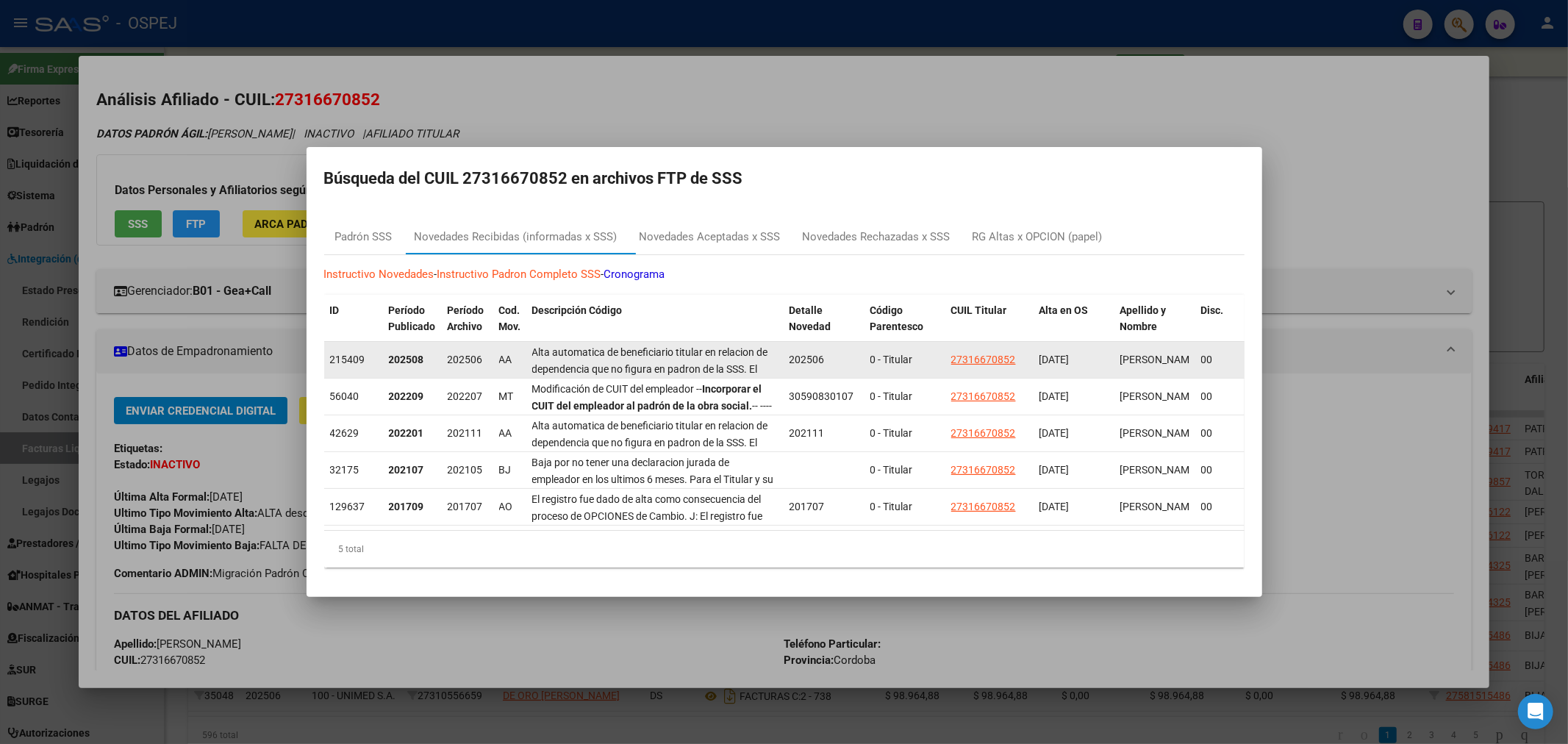
click at [632, 346] on span "Alta automatica de beneficiario titular en relacion de dependencia que no figur…" at bounding box center [653, 410] width 242 height 129
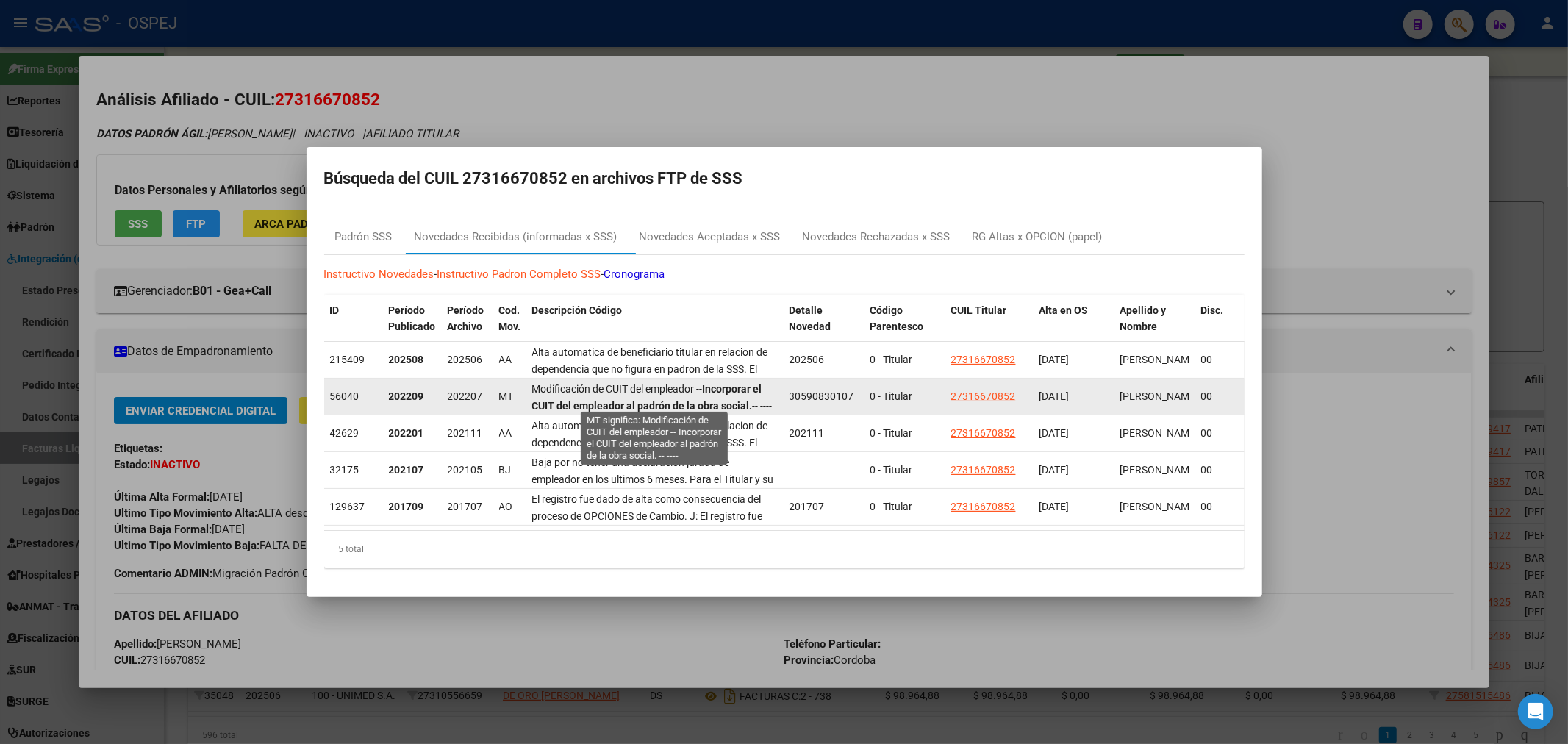
scroll to position [2, 0]
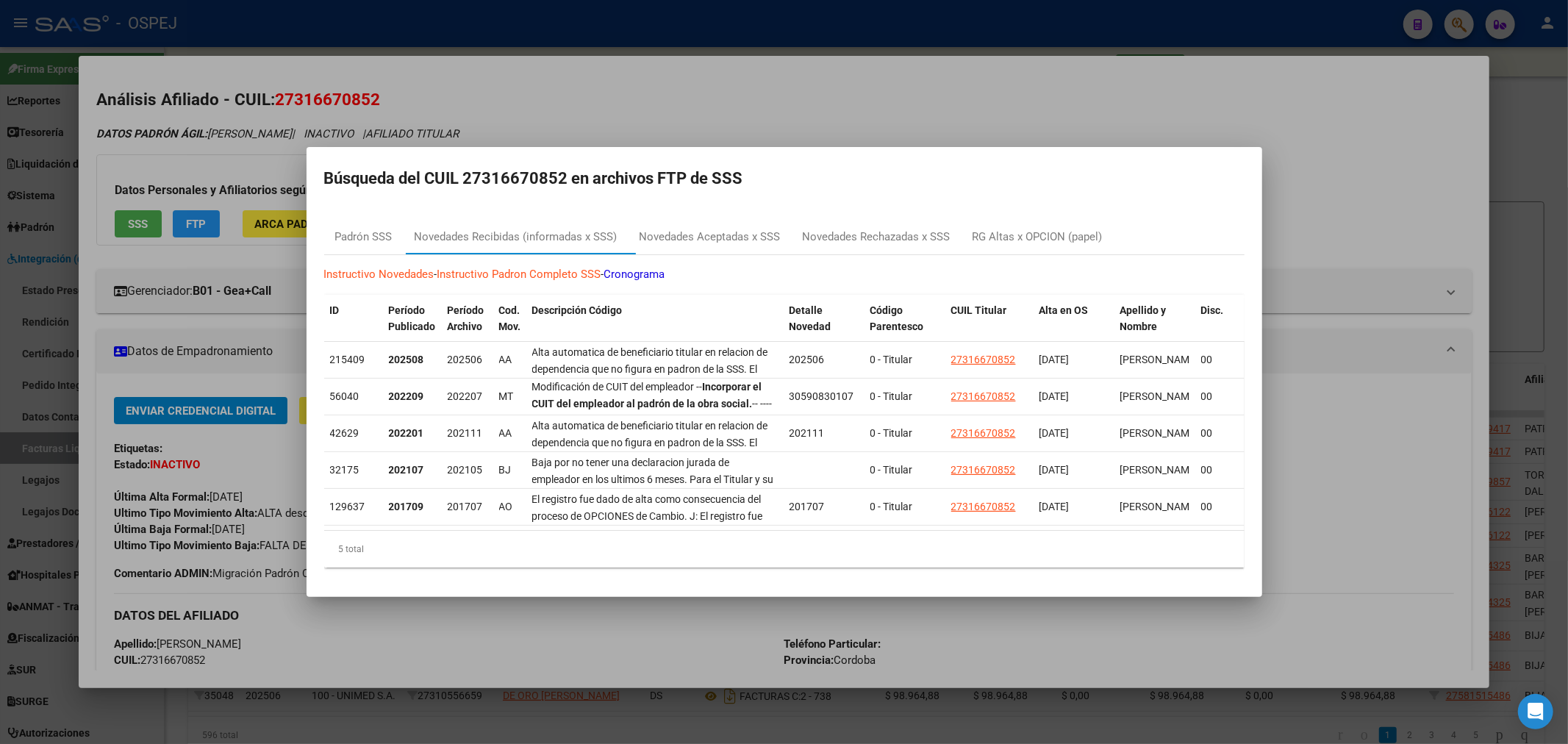
click at [265, 272] on div at bounding box center [784, 372] width 1568 height 744
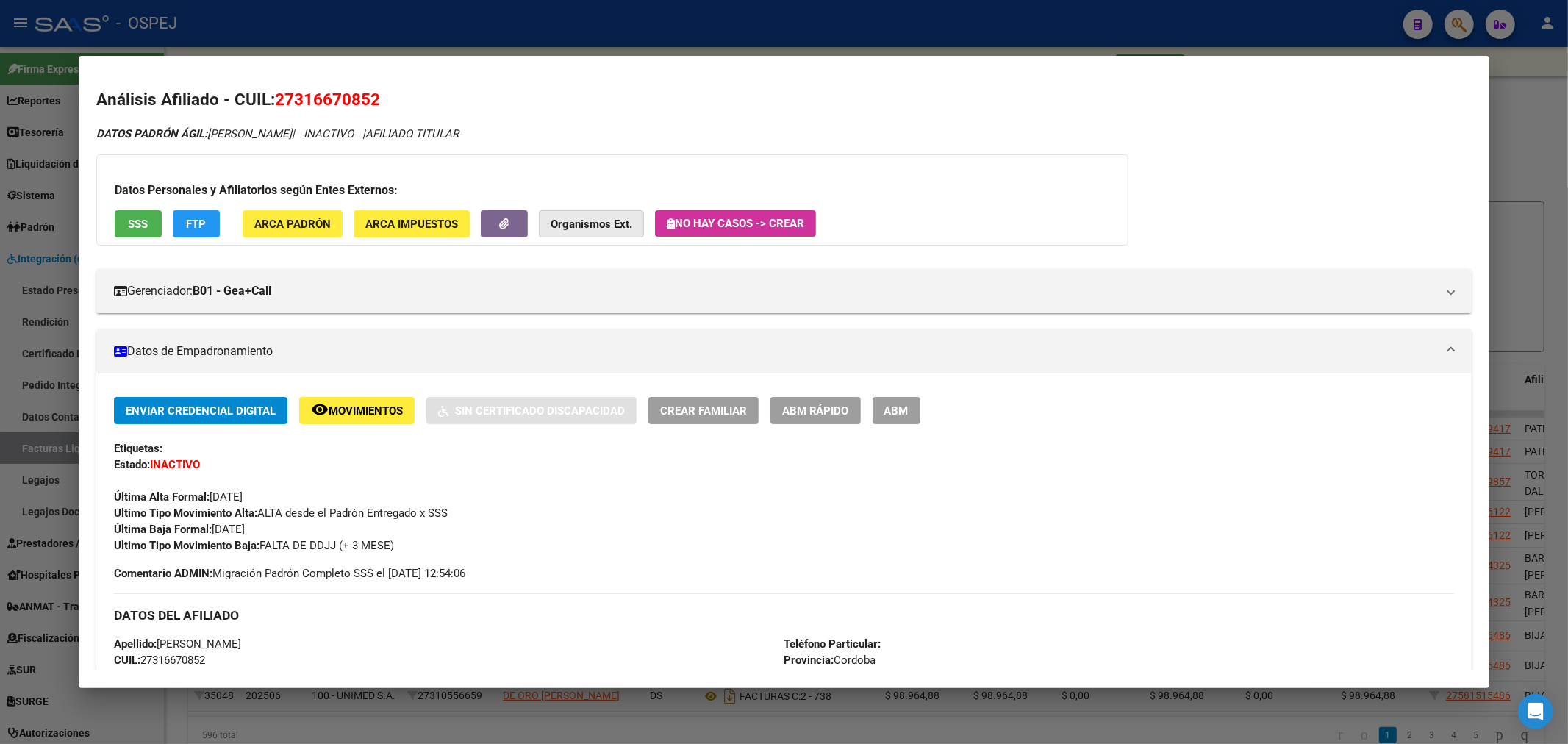
click at [579, 214] on button "Organismos Ext." at bounding box center [591, 224] width 105 height 27
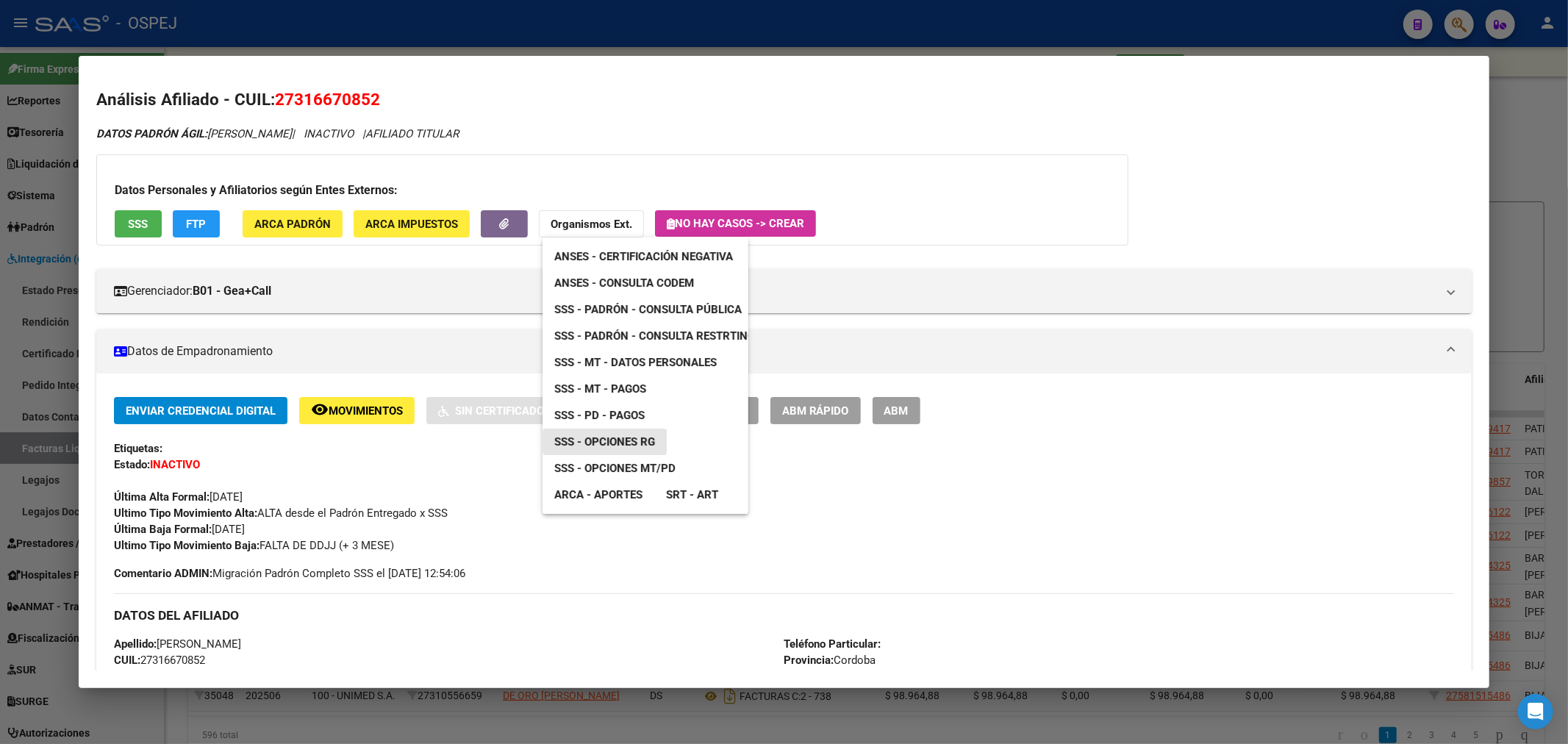
click at [629, 442] on span "SSS - Opciones RG" at bounding box center [605, 442] width 100 height 14
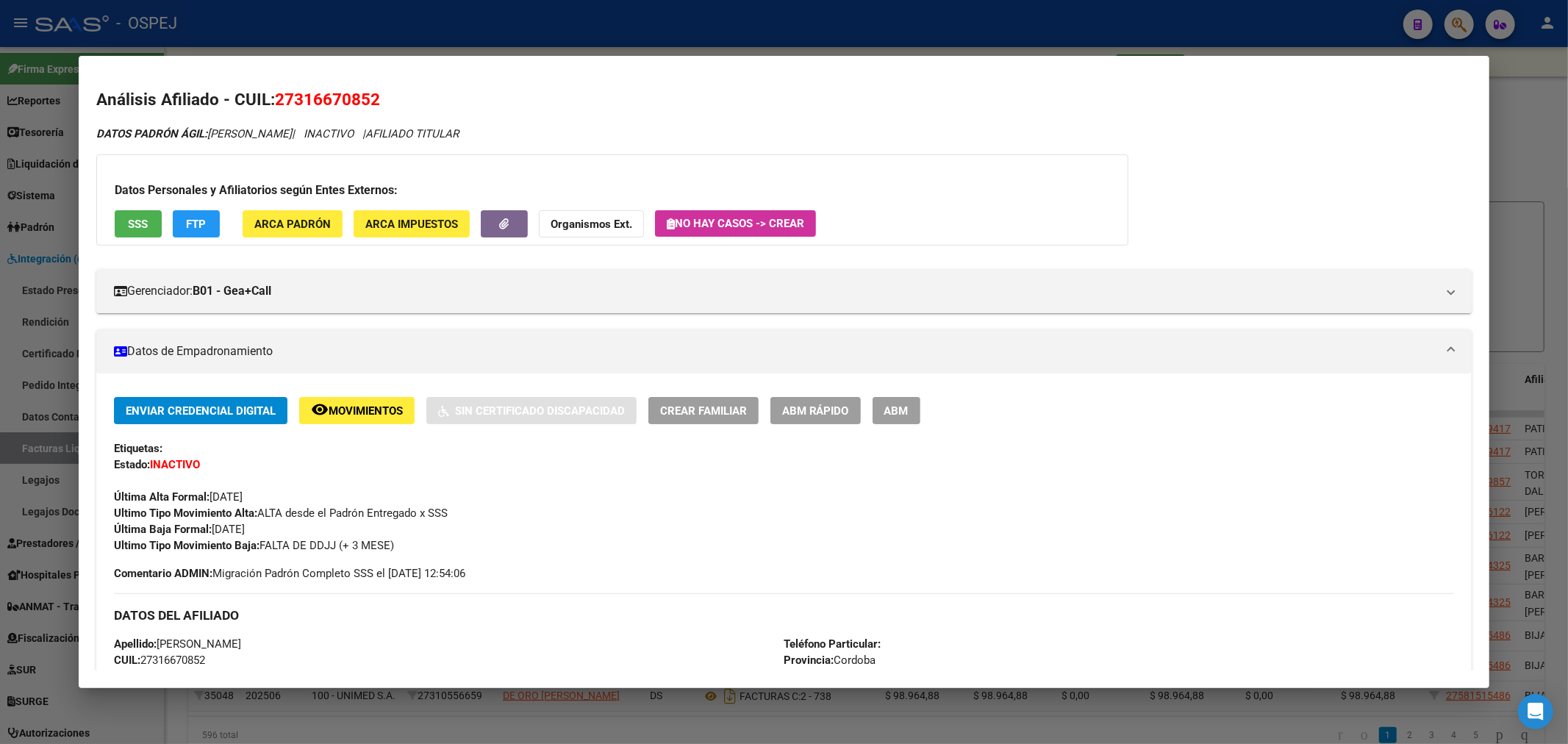
click at [623, 52] on div at bounding box center [784, 372] width 1568 height 744
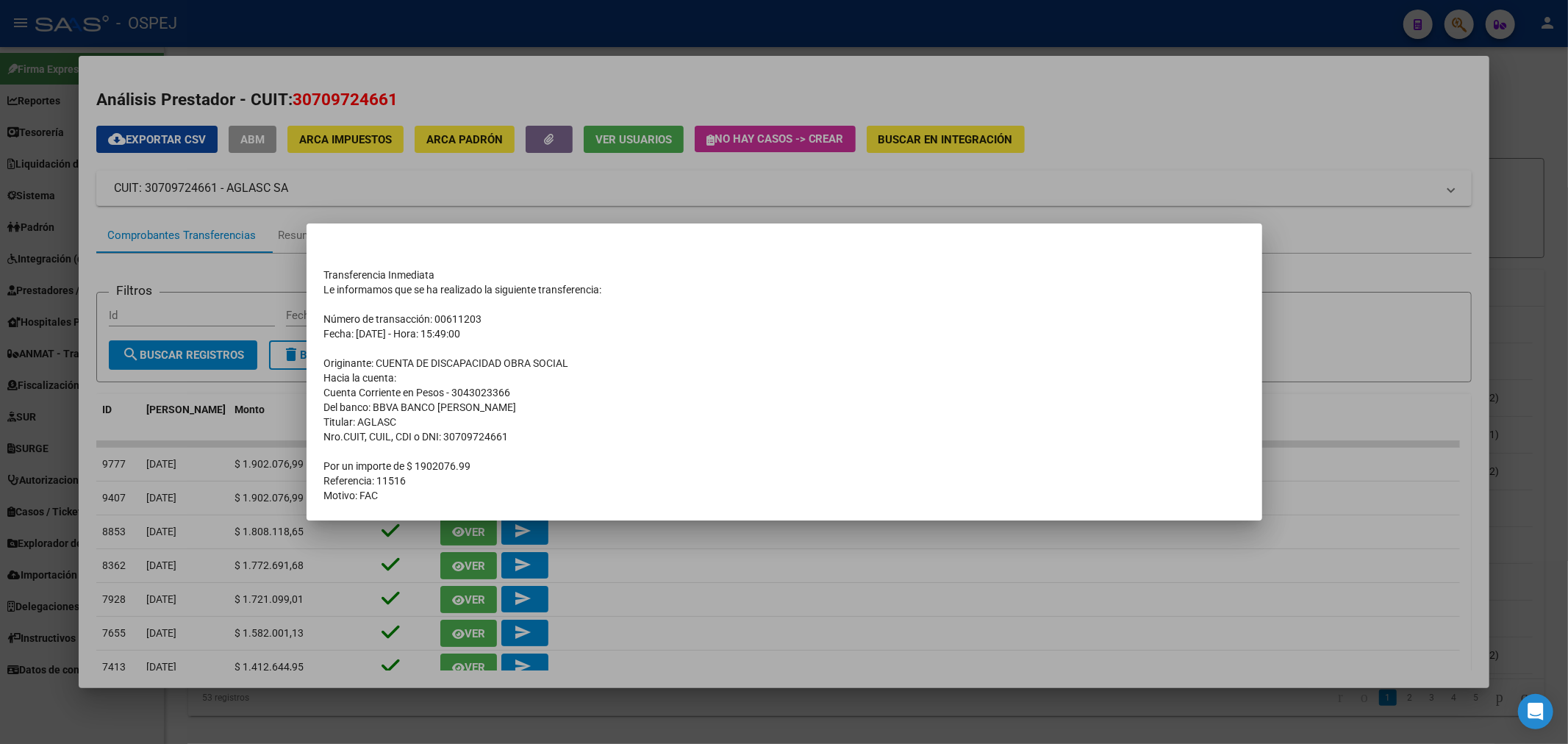
click at [775, 39] on div at bounding box center [784, 372] width 1568 height 744
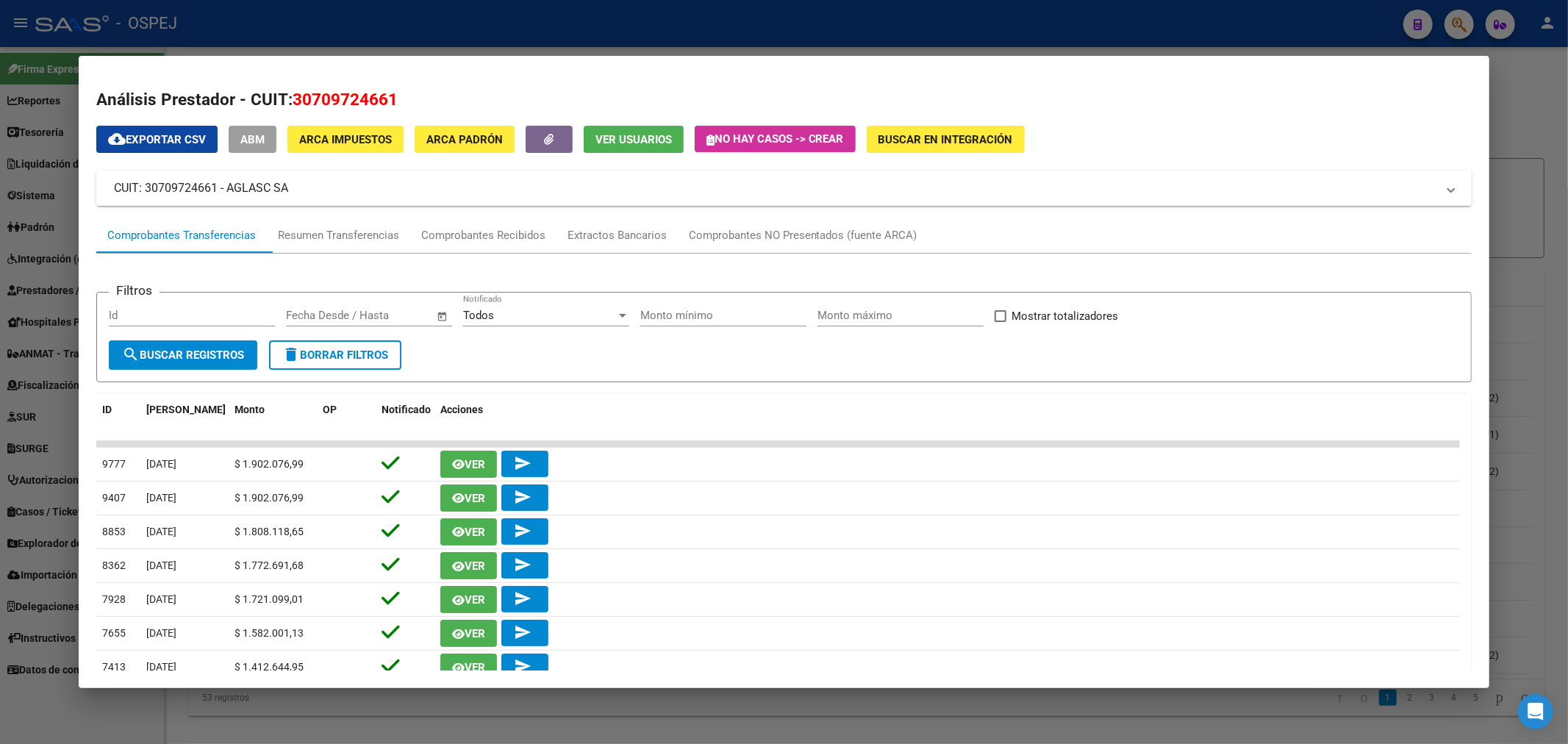
drag, startPoint x: 699, startPoint y: 23, endPoint x: 500, endPoint y: 92, distance: 210.6
click at [696, 23] on div at bounding box center [784, 372] width 1568 height 744
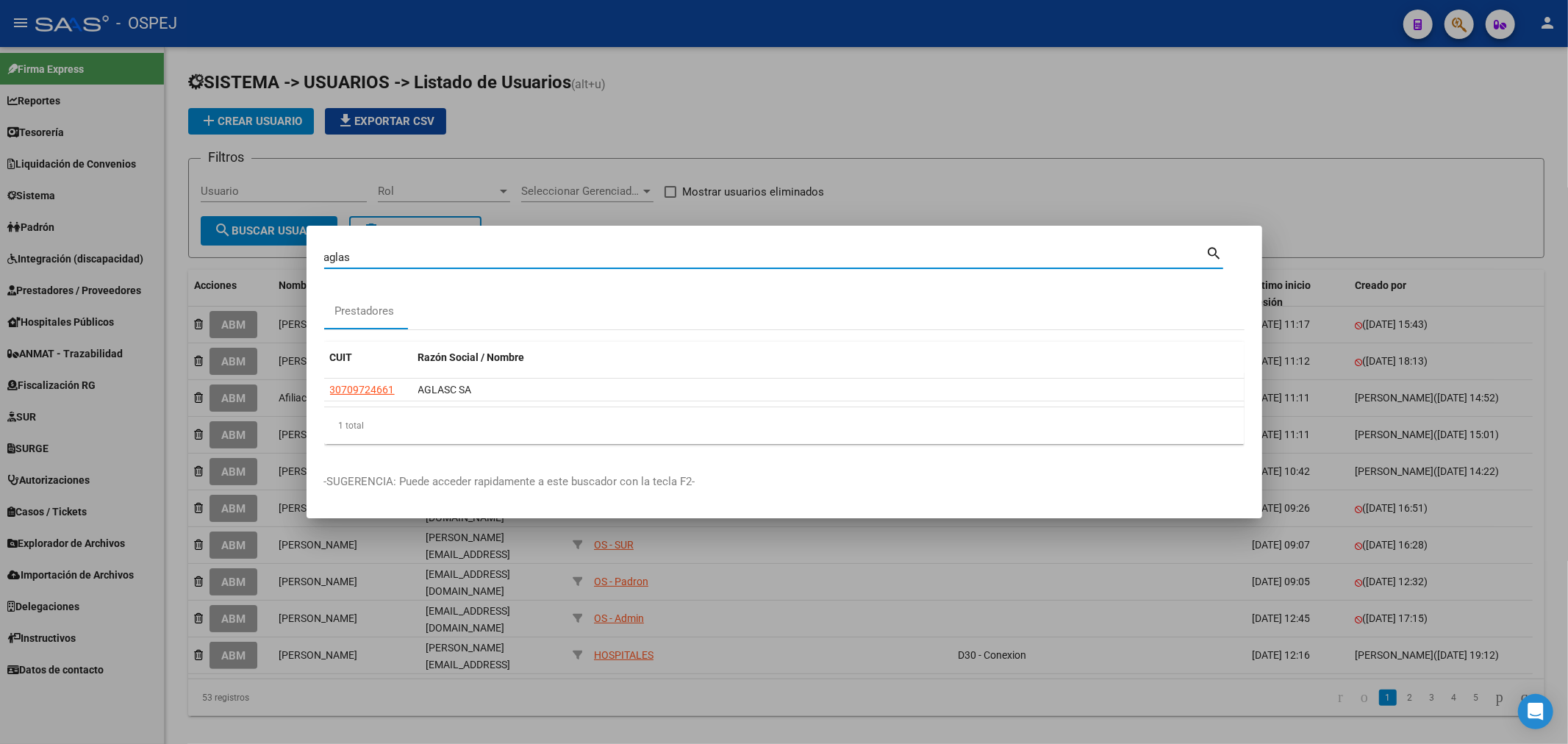
click at [0, 256] on div "[PERSON_NAME] (apellido, dni, cuil, nro traspaso, cuit, obra social) search Pre…" at bounding box center [784, 372] width 1568 height 744
paste input "IPMAG S.A."
type input "IPMAG S.A."
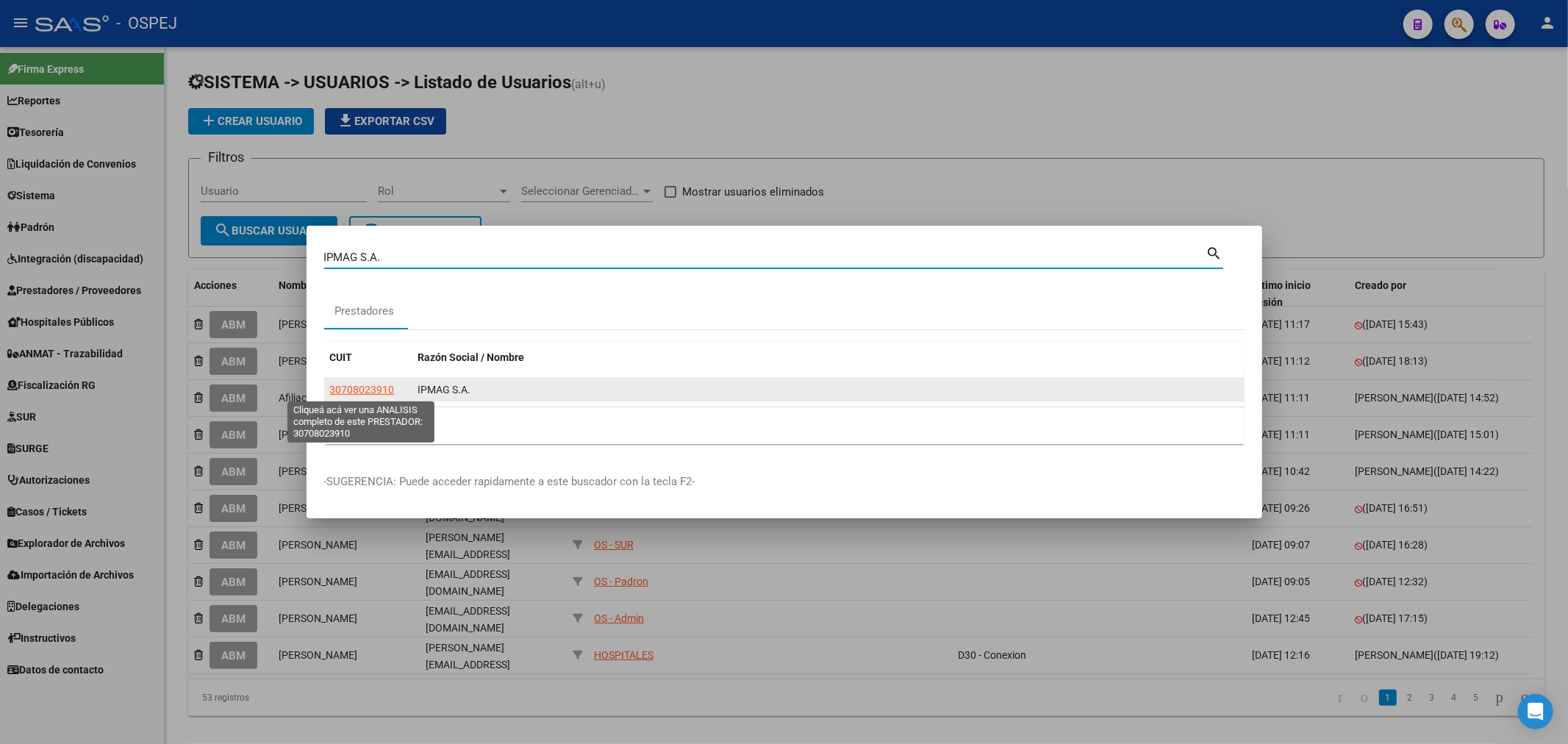
click at [378, 395] on span "30708023910" at bounding box center [362, 389] width 65 height 12
type textarea "30708023910"
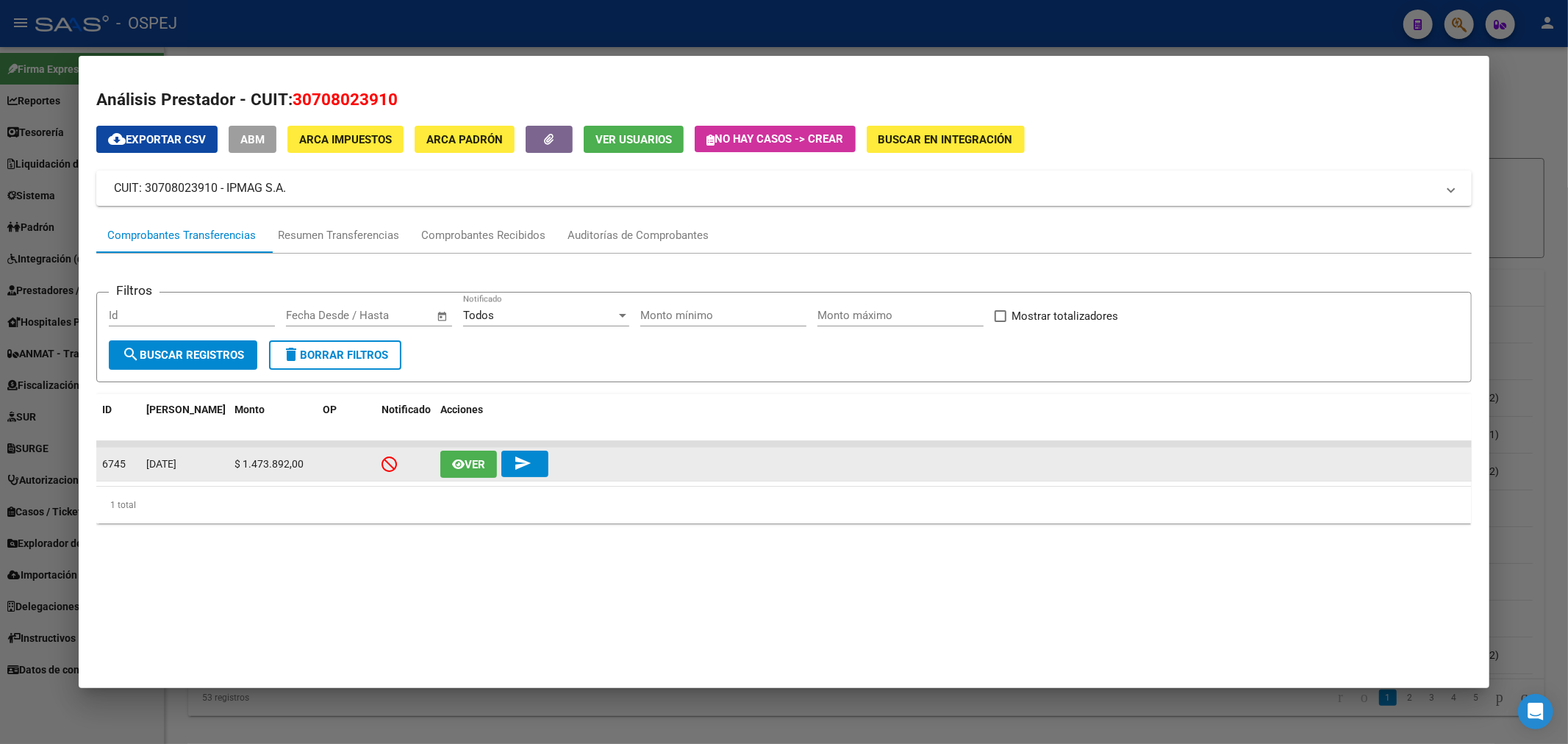
click at [466, 466] on span "Ver" at bounding box center [474, 465] width 20 height 14
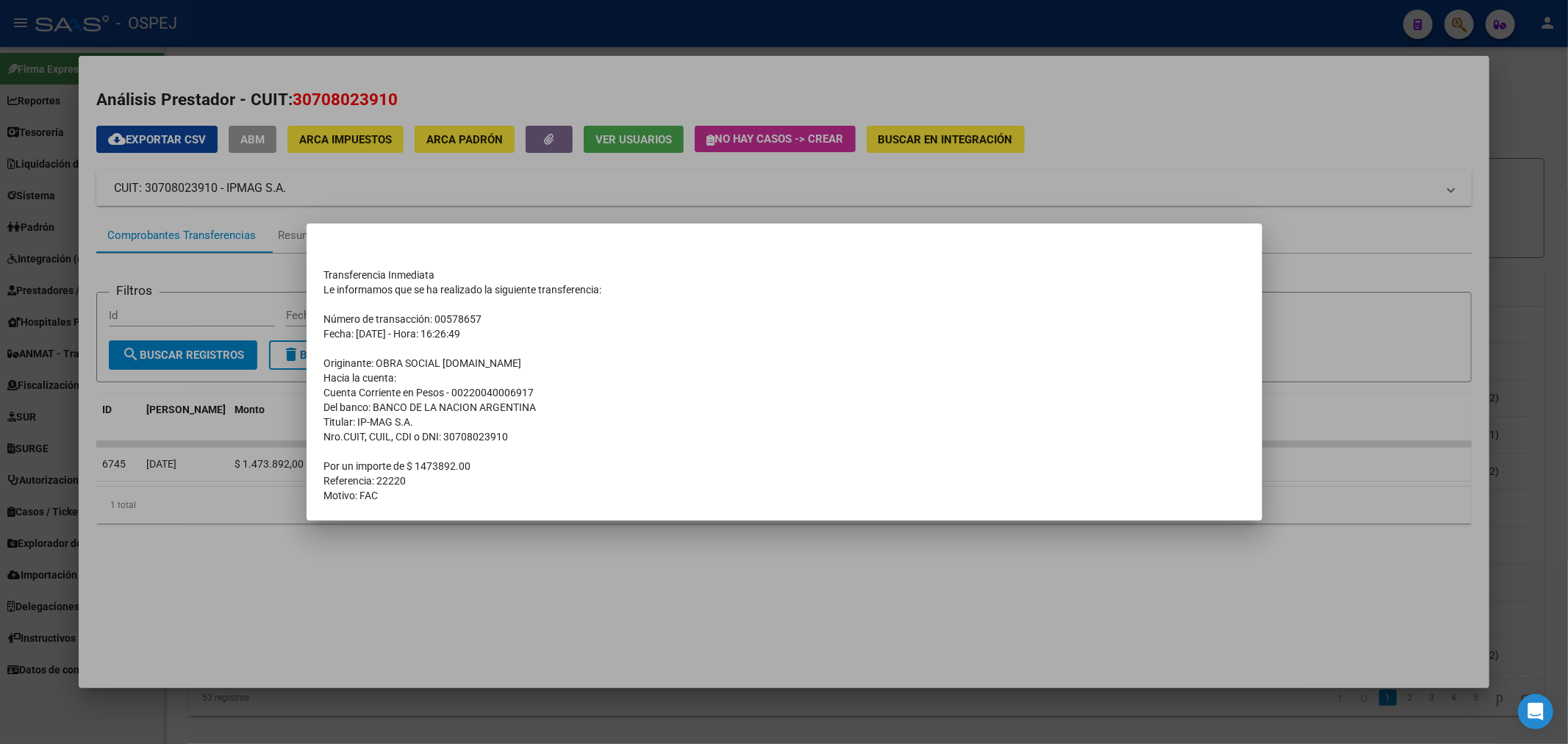
drag, startPoint x: 1429, startPoint y: 94, endPoint x: 1230, endPoint y: 18, distance: 213.0
click at [1426, 94] on div at bounding box center [784, 372] width 1568 height 744
